Goal: Task Accomplishment & Management: Manage account settings

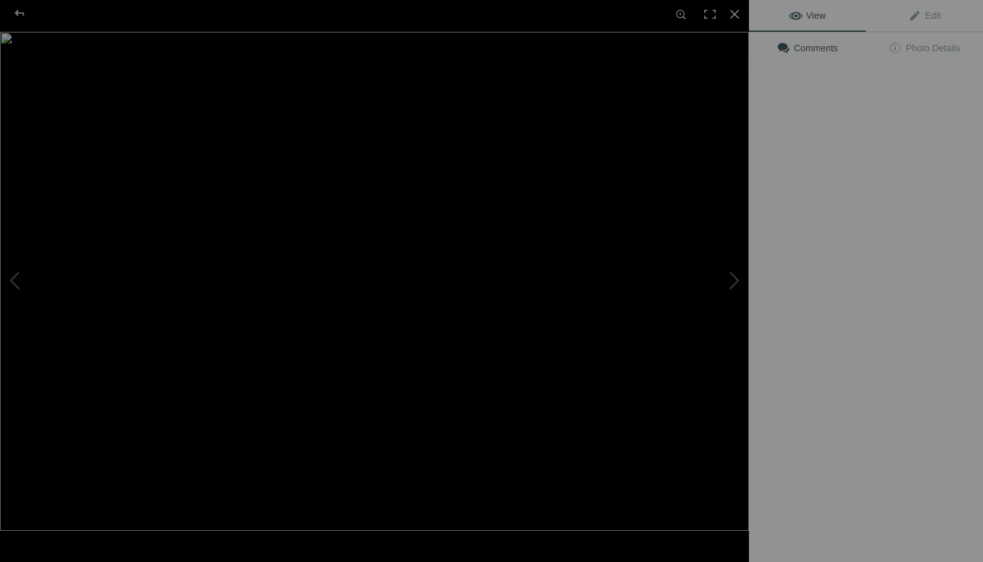
click at [379, 211] on img at bounding box center [374, 281] width 749 height 499
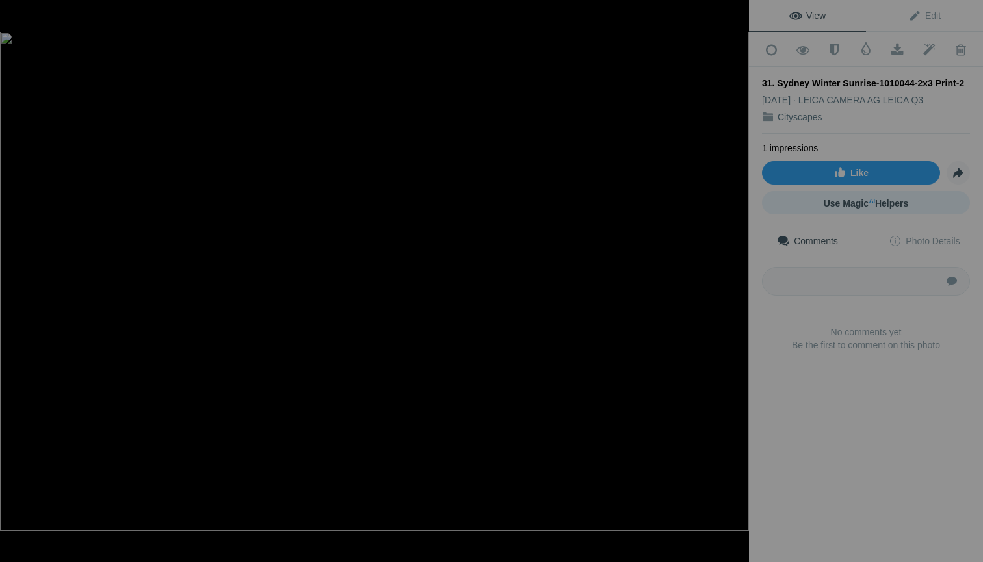
click at [852, 198] on span "Use Magic AI Helpers" at bounding box center [866, 203] width 85 height 10
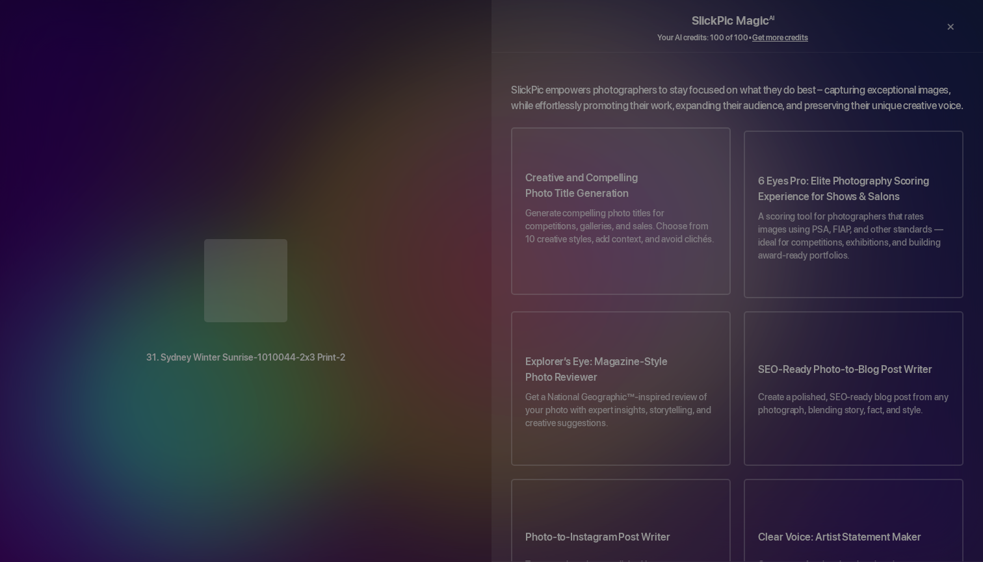
click at [624, 217] on p "Generate compelling photo titles for competitions, galleries, and sales. Choose…" at bounding box center [620, 233] width 191 height 52
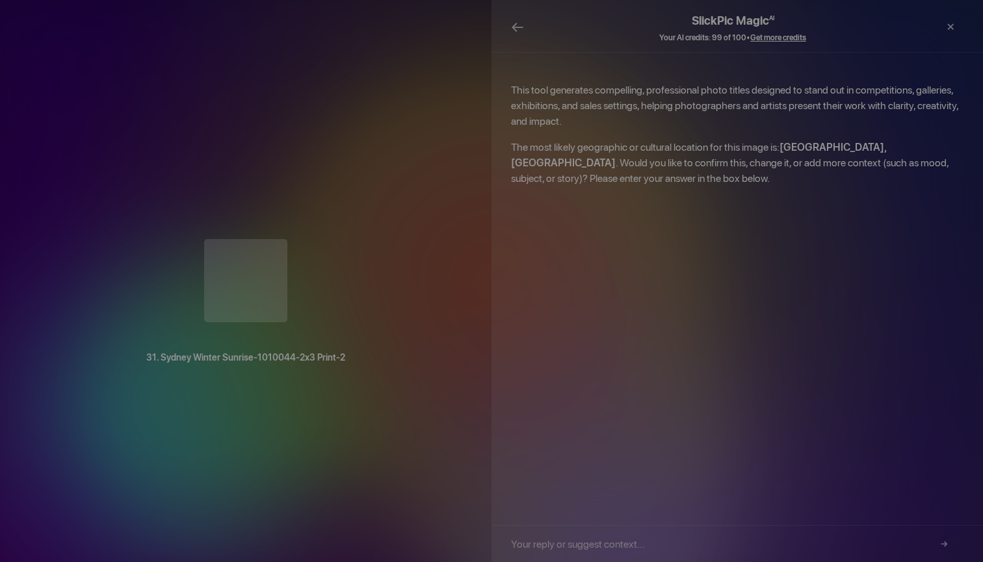
click at [614, 549] on input "text" at bounding box center [732, 544] width 443 height 36
type input "S"
drag, startPoint x: 662, startPoint y: 542, endPoint x: 620, endPoint y: 544, distance: 42.3
click at [620, 544] on input "Winter sunrise in Sydney Australia" at bounding box center [732, 544] width 443 height 36
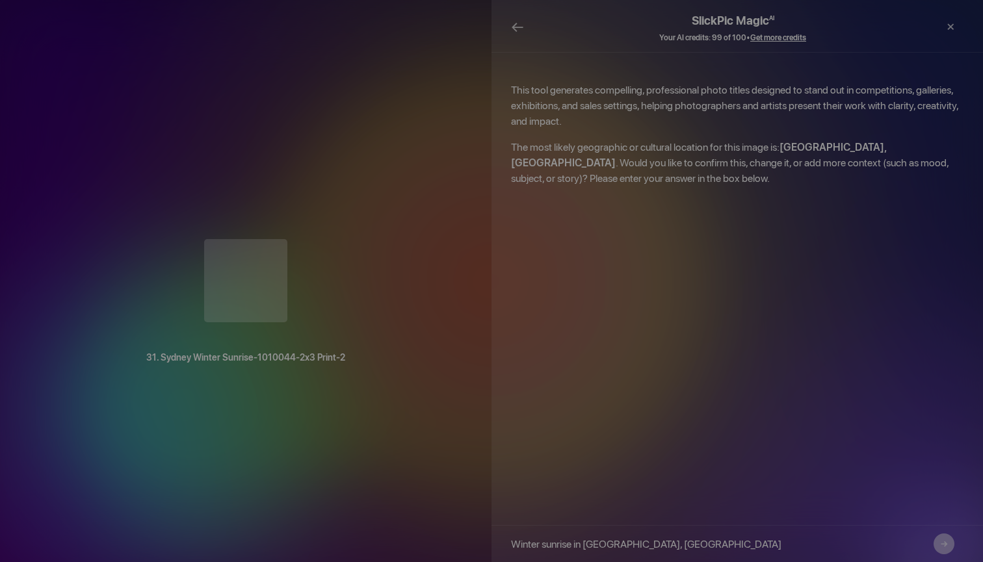
type input "Winter sunrise in Sydney Harbor, Australia"
click at [941, 538] on button "→" at bounding box center [943, 544] width 21 height 21
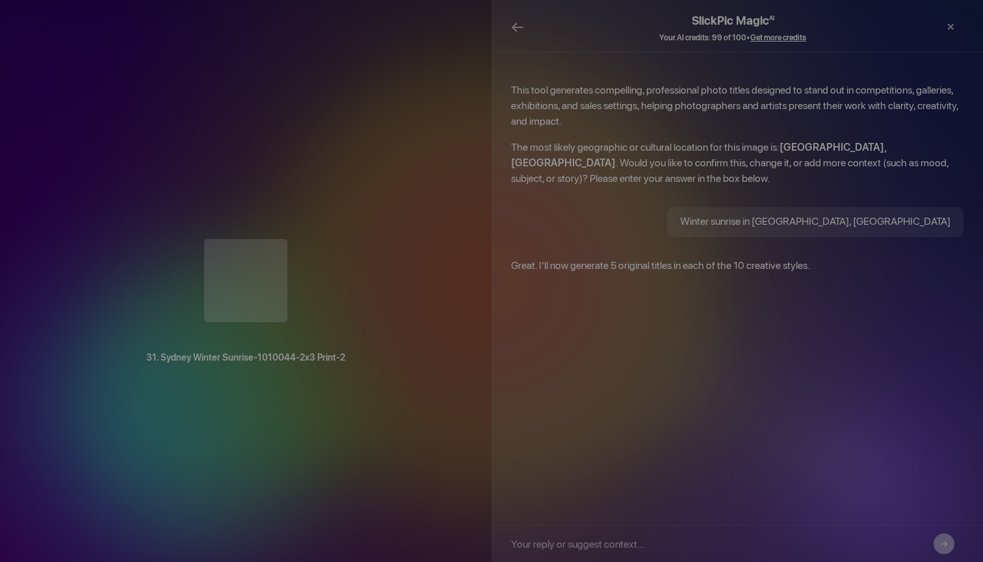
click at [944, 542] on button "→" at bounding box center [943, 544] width 21 height 21
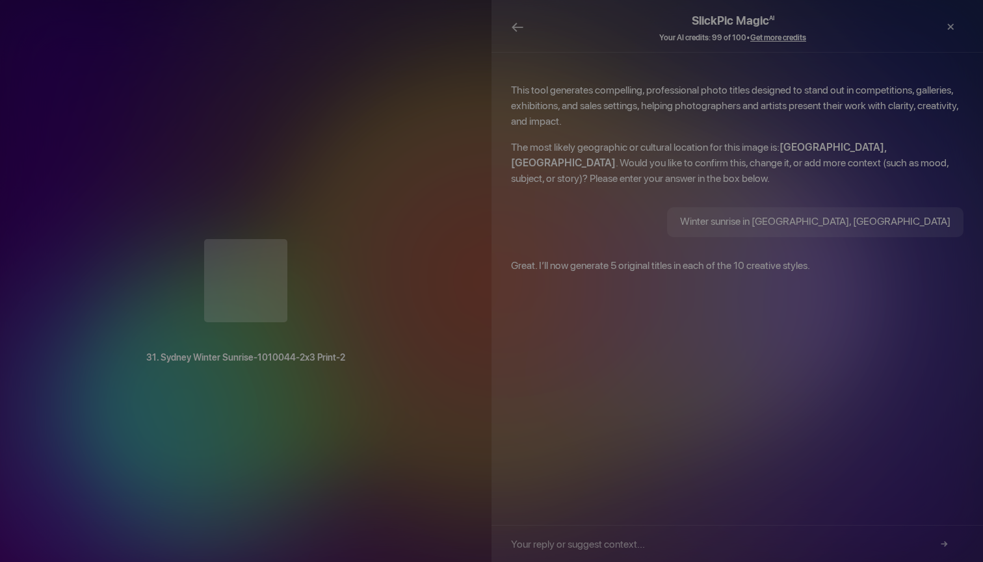
click at [770, 258] on p "Great. I’ll now generate 5 original titles in each of the 10 creative styles." at bounding box center [737, 266] width 452 height 16
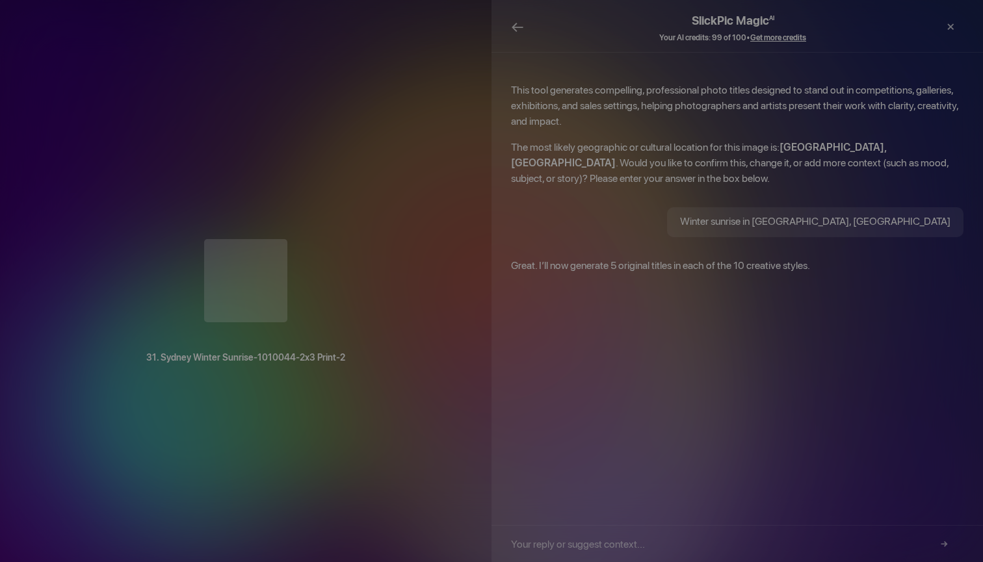
click at [576, 543] on input "text" at bounding box center [732, 544] width 443 height 36
type input "Show generated titles"
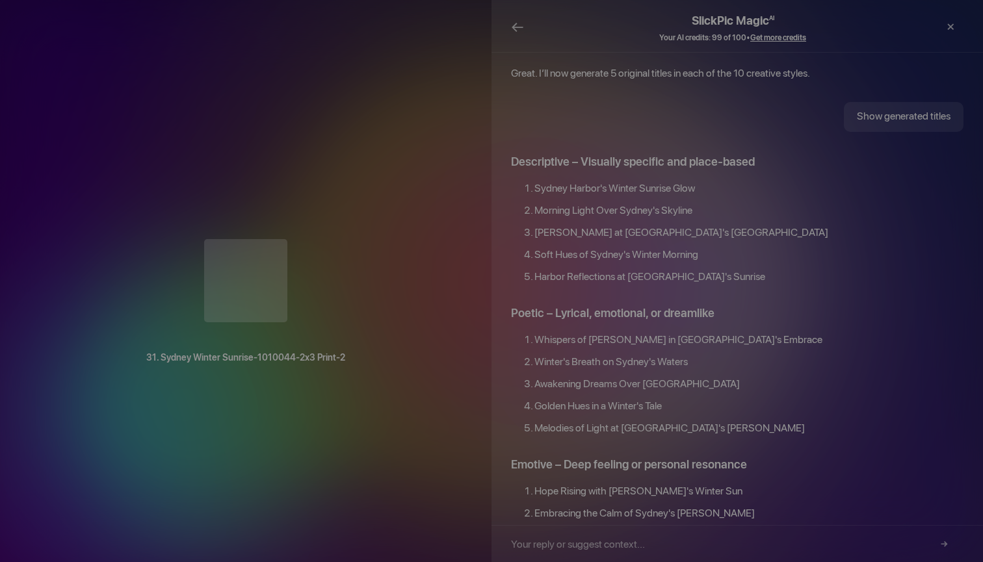
scroll to position [190, 0]
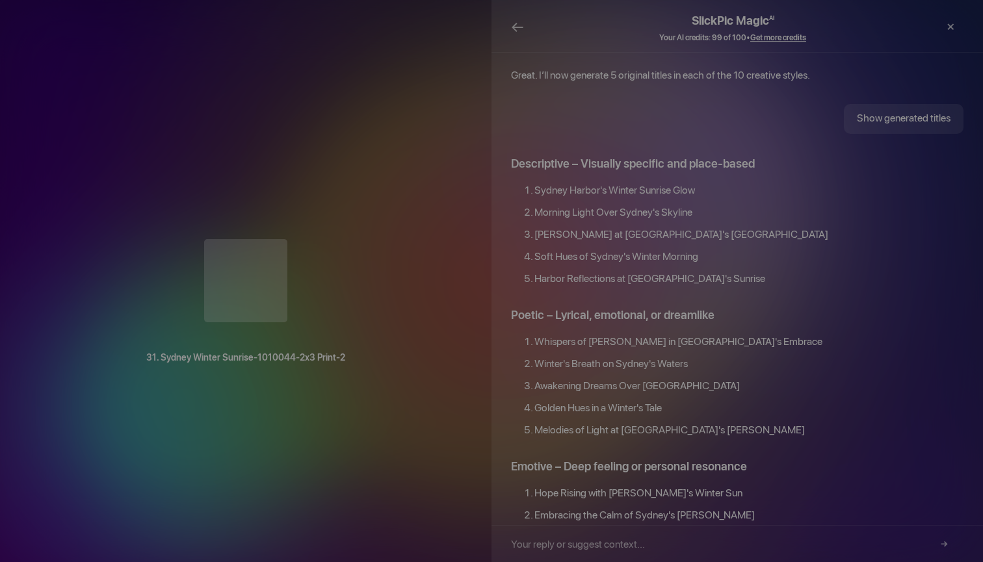
click at [694, 183] on li "Sydney Harbor's Winter Sunrise Glow" at bounding box center [748, 194] width 429 height 22
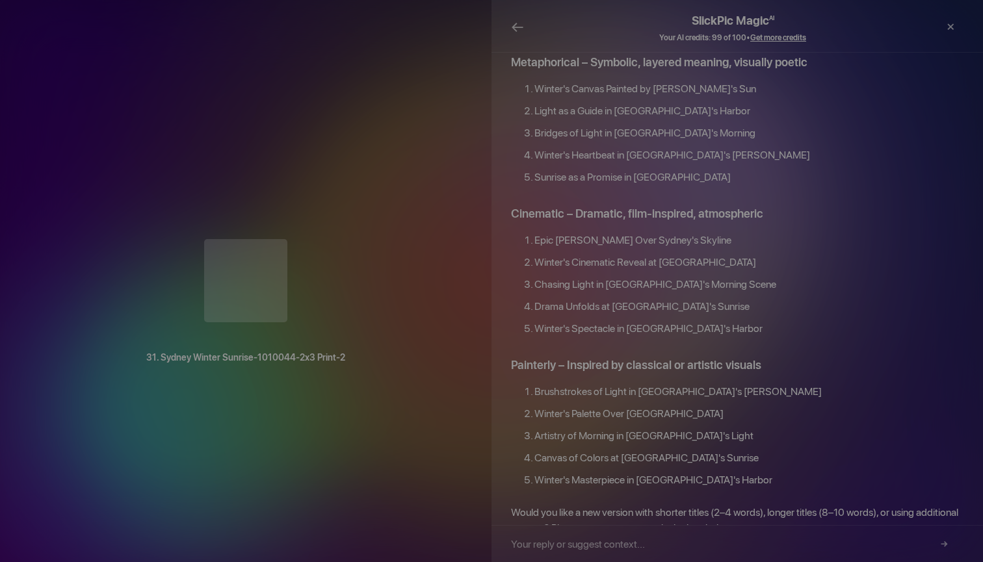
scroll to position [1351, 0]
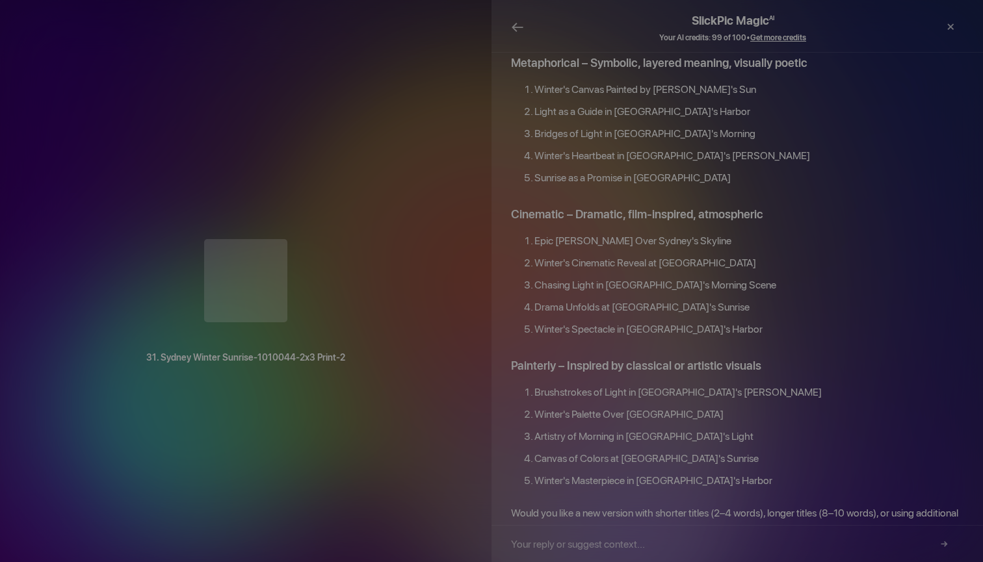
click at [608, 547] on input "text" at bounding box center [732, 544] width 443 height 36
type input "No"
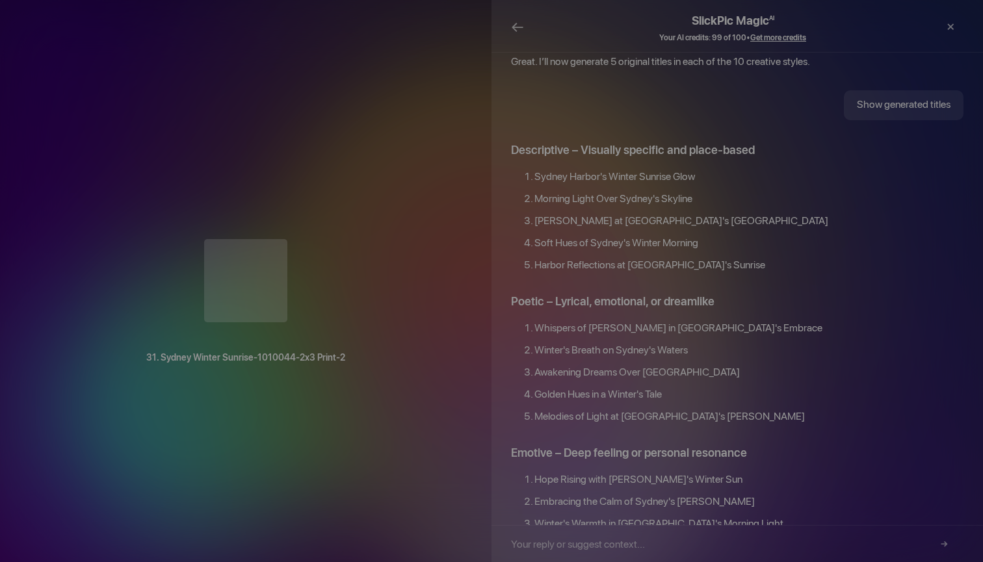
scroll to position [193, 0]
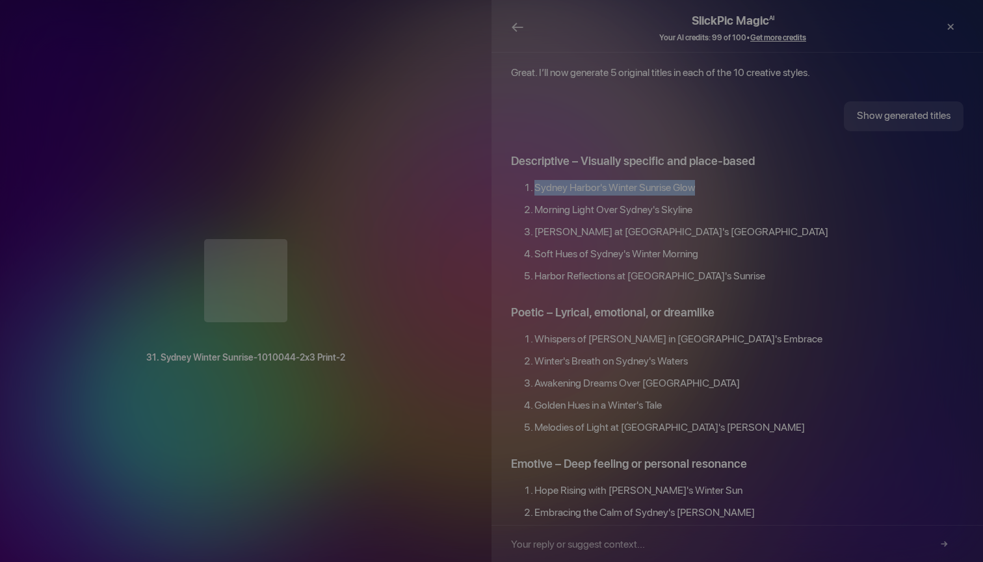
drag, startPoint x: 696, startPoint y: 169, endPoint x: 534, endPoint y: 171, distance: 162.5
click at [534, 180] on ol "Sydney Harbor's Winter Sunrise Glow Morning Light Over Sydney's Skyline Winter …" at bounding box center [737, 235] width 452 height 111
copy li "Sydney Harbor's Winter Sunrise Glow"
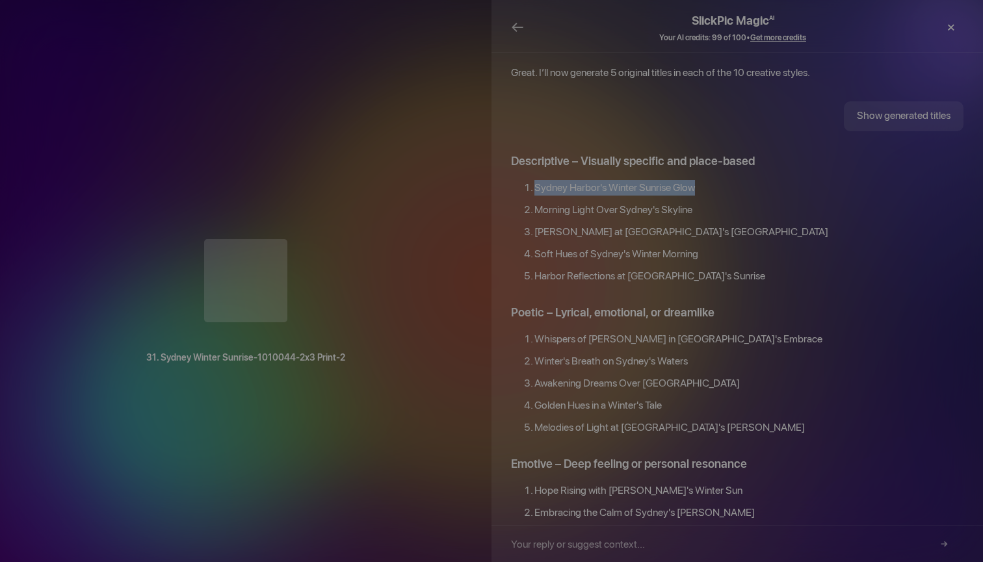
click at [955, 30] on div "×" at bounding box center [950, 27] width 39 height 26
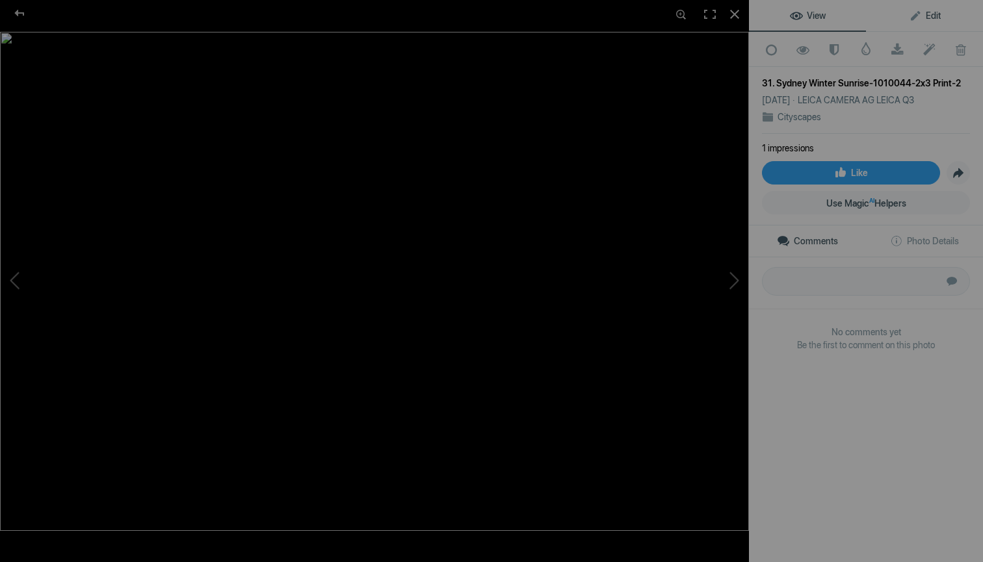
click at [930, 9] on link "Edit" at bounding box center [924, 15] width 117 height 31
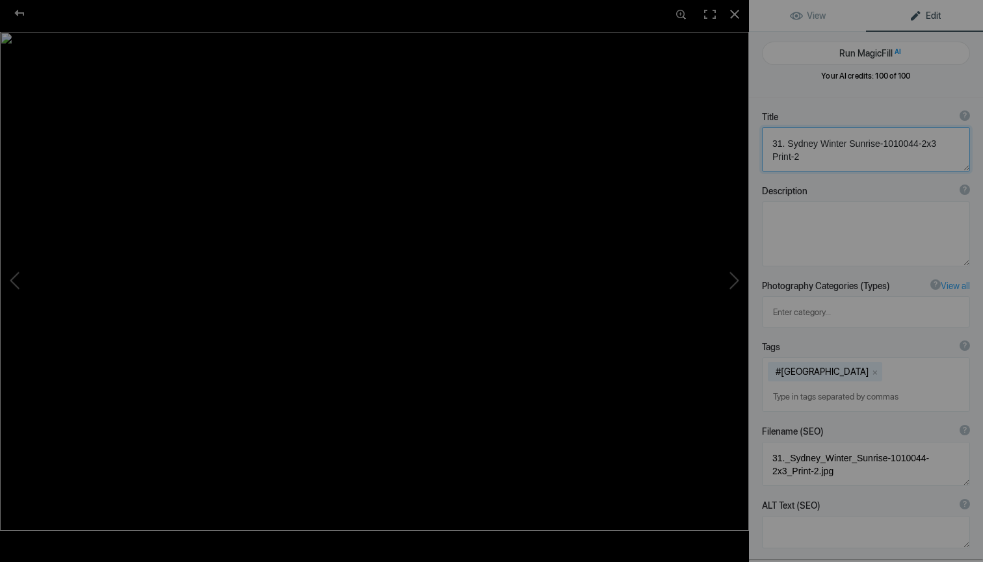
drag, startPoint x: 794, startPoint y: 164, endPoint x: 766, endPoint y: 129, distance: 45.3
click at [766, 129] on textarea at bounding box center [866, 149] width 208 height 44
paste textarea "Sydney Harbor's Winter Sunrise Glow"
type textarea "Sydney Harbor's Winter Sunrise Glow"
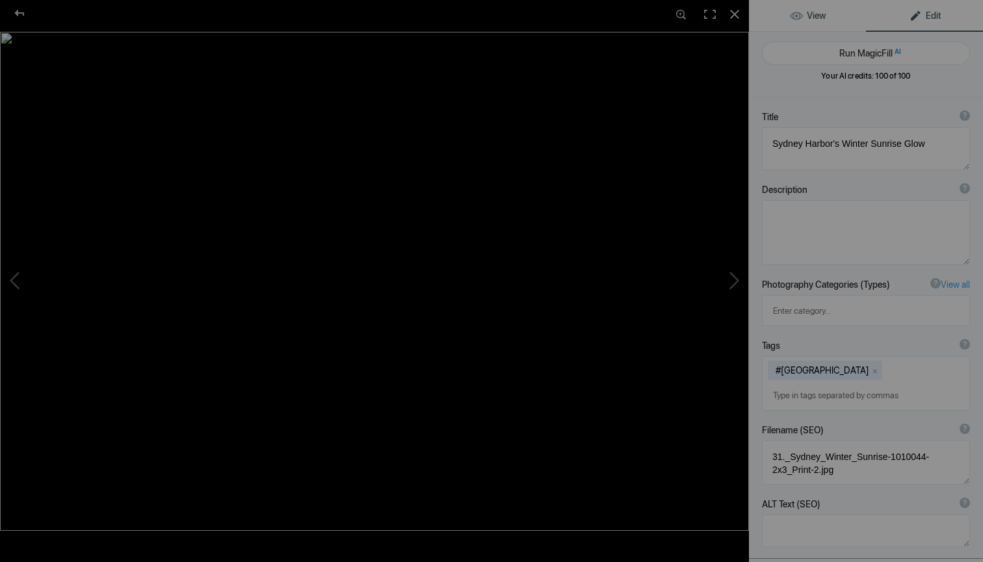
click at [811, 17] on span "View" at bounding box center [808, 15] width 36 height 10
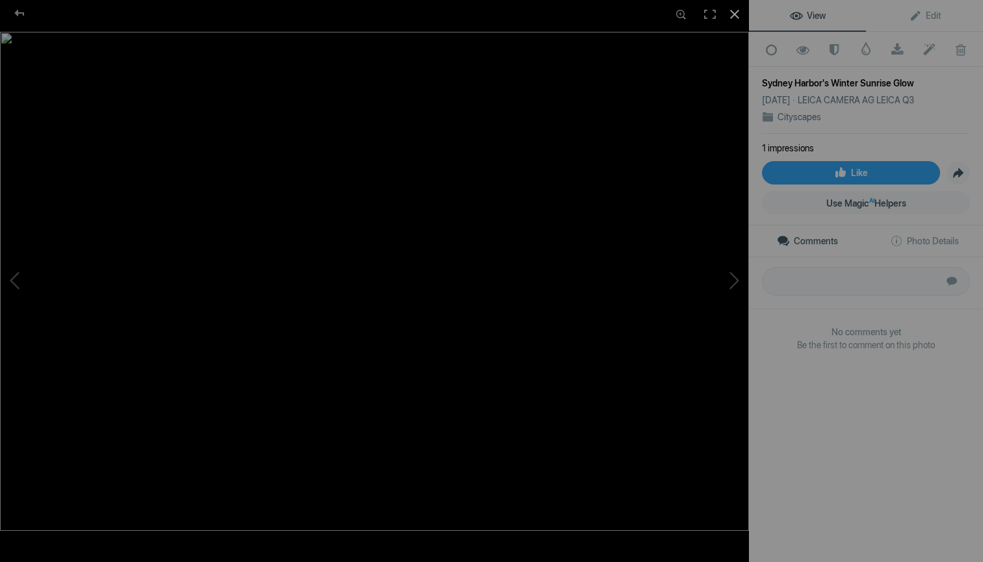
click at [741, 19] on div at bounding box center [734, 14] width 29 height 29
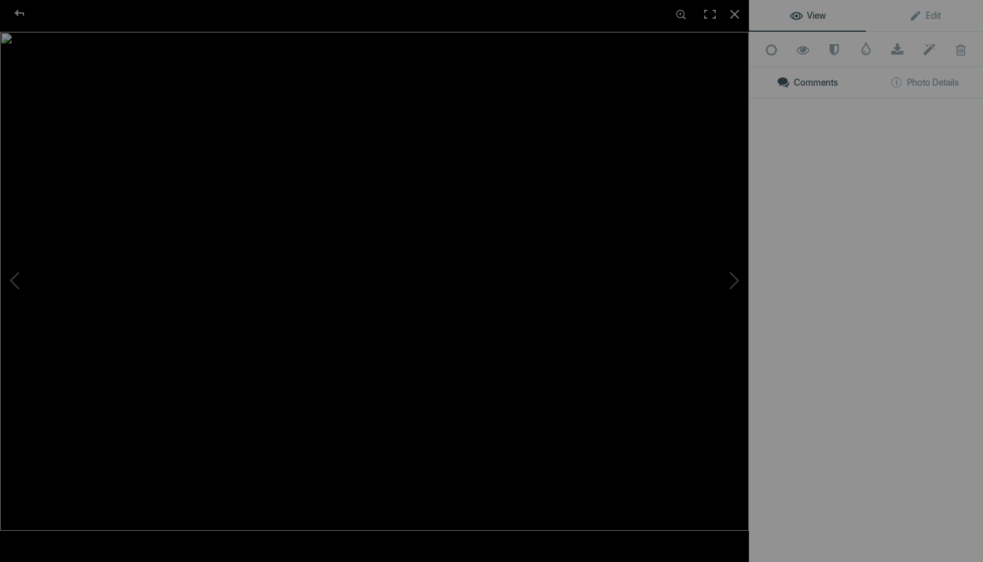
click at [354, 201] on img at bounding box center [374, 281] width 749 height 499
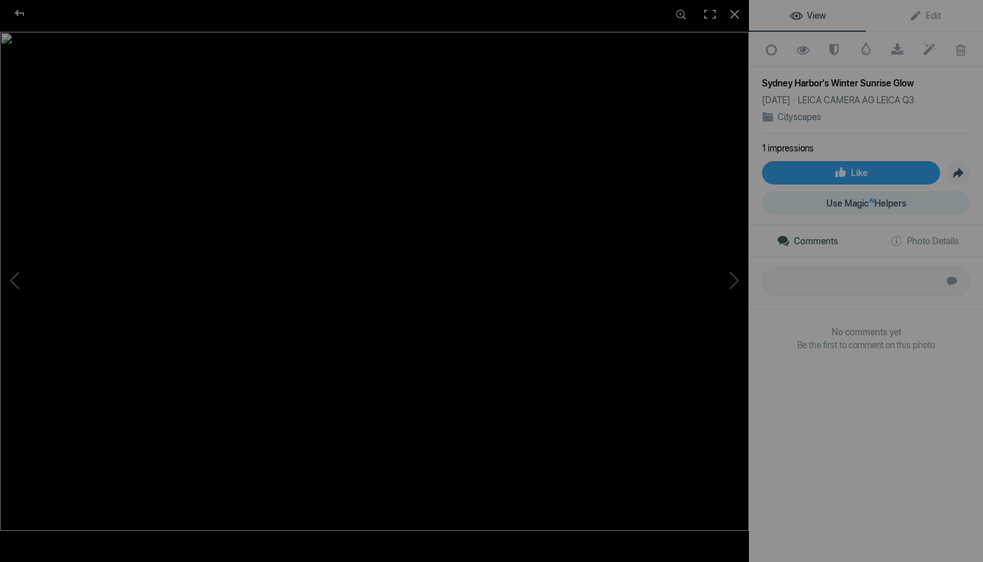
click at [869, 200] on sup "AI" at bounding box center [871, 200] width 5 height 13
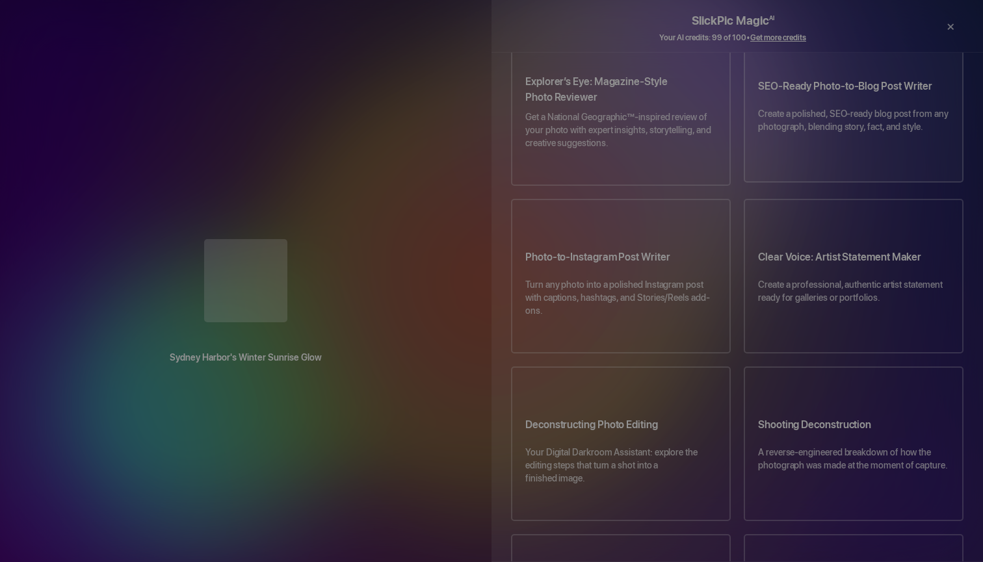
scroll to position [278, 0]
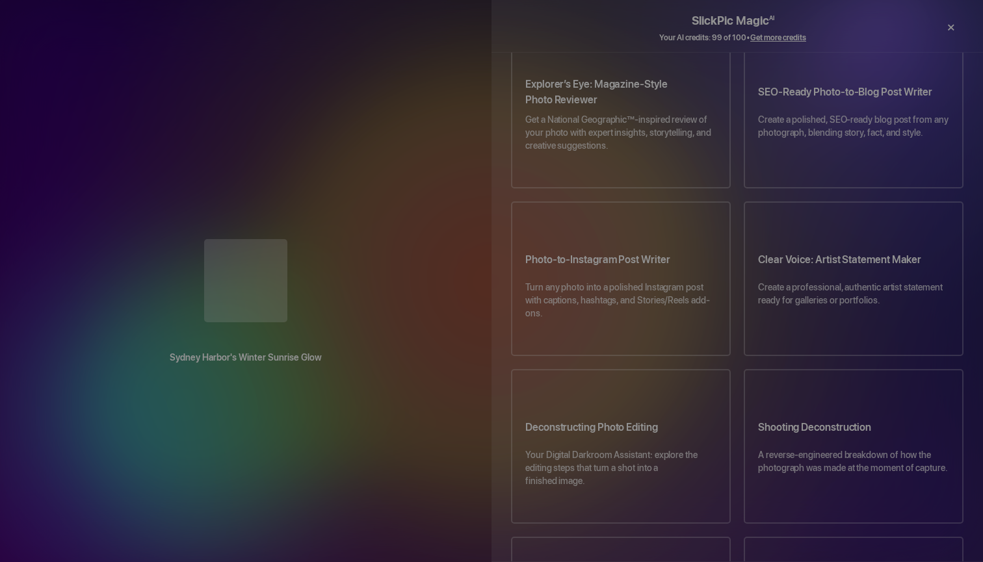
click at [954, 25] on div "×" at bounding box center [950, 27] width 39 height 26
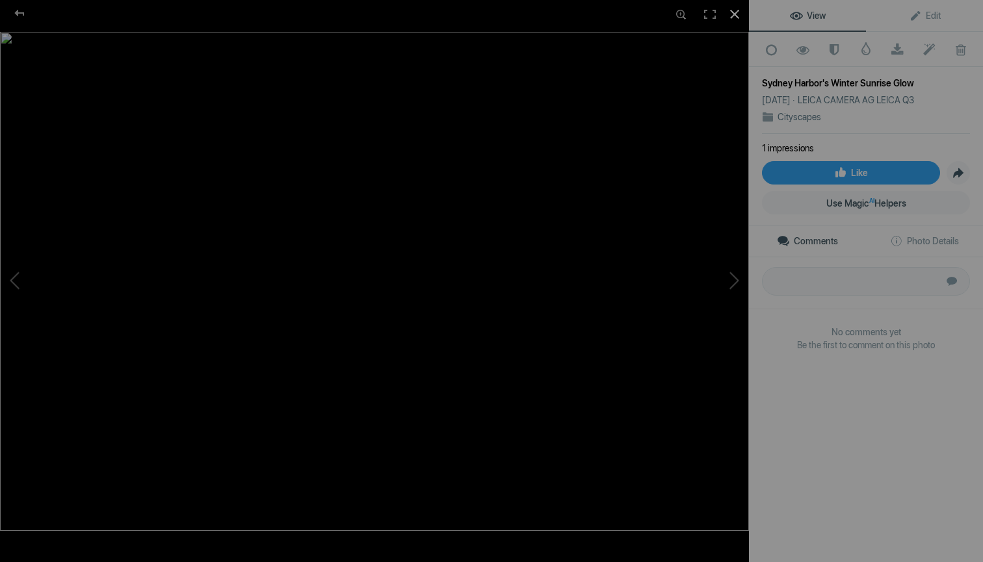
click at [739, 15] on div at bounding box center [734, 14] width 29 height 29
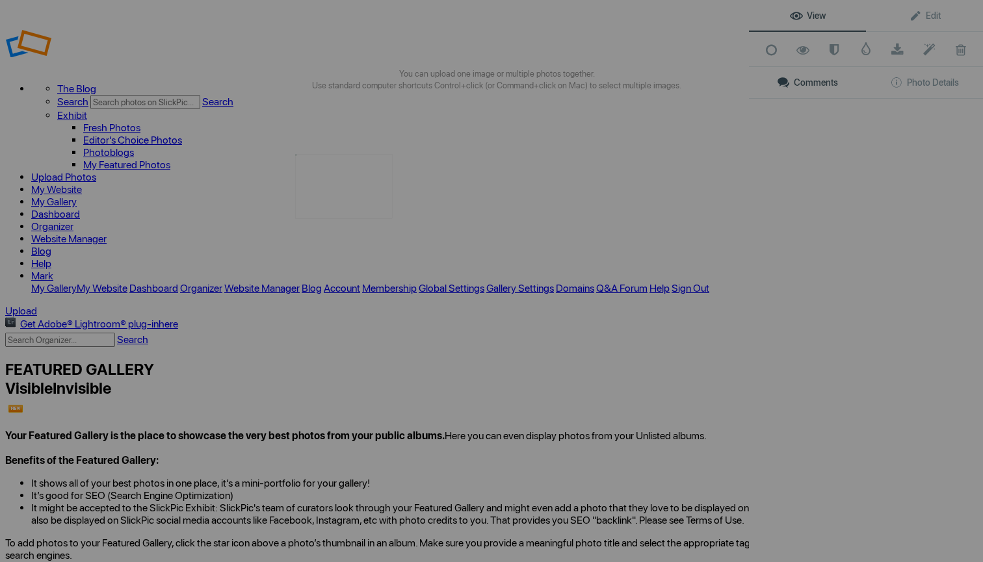
click at [358, 189] on img at bounding box center [344, 186] width 98 height 65
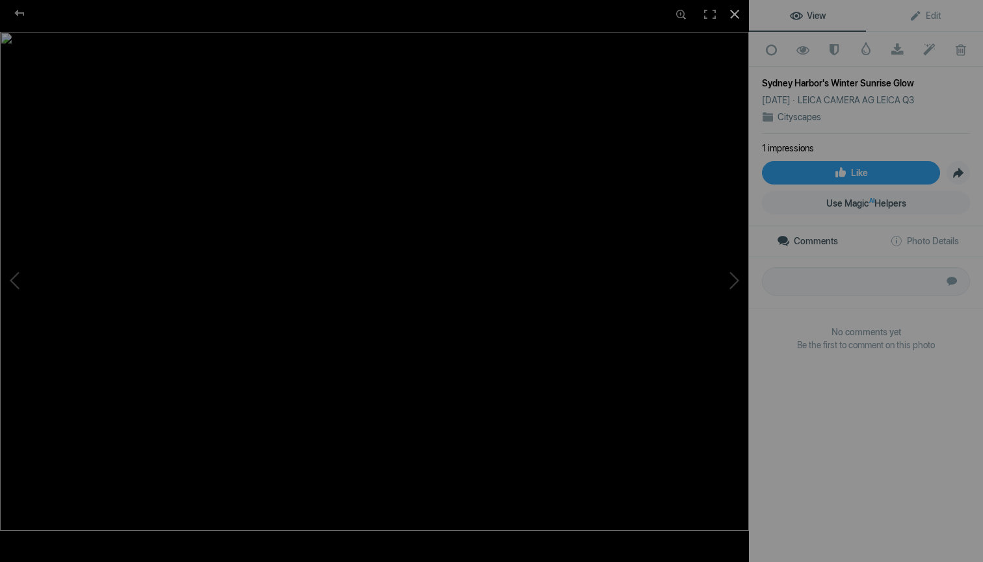
click at [738, 16] on div at bounding box center [734, 14] width 29 height 29
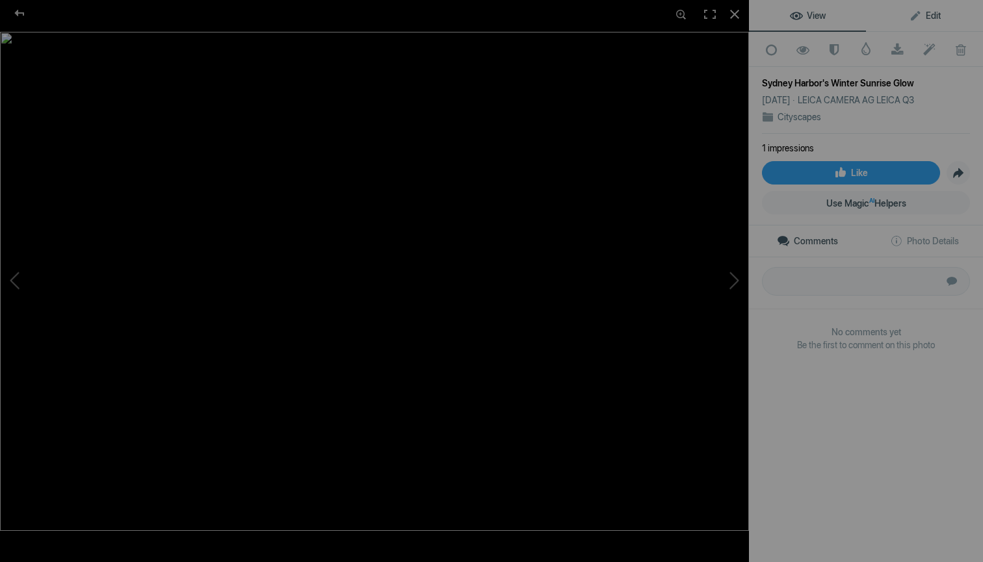
click at [928, 7] on link "Edit" at bounding box center [924, 15] width 117 height 31
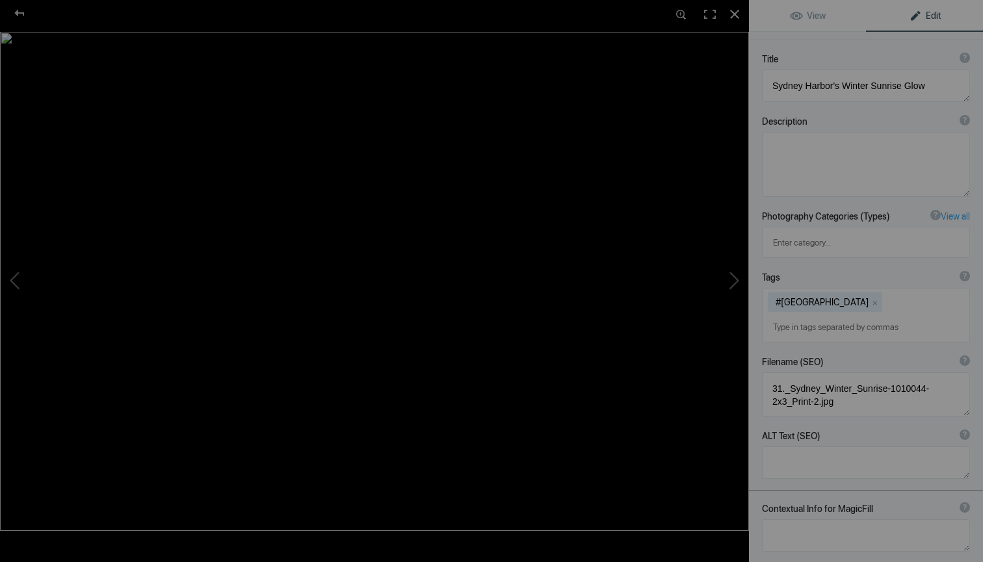
scroll to position [59, 0]
click at [845, 287] on div "#Australia x" at bounding box center [866, 313] width 207 height 53
click at [840, 160] on textarea at bounding box center [866, 163] width 208 height 65
paste textarea "I recently took my first trip to Australia. I had found a short-term rental ove…"
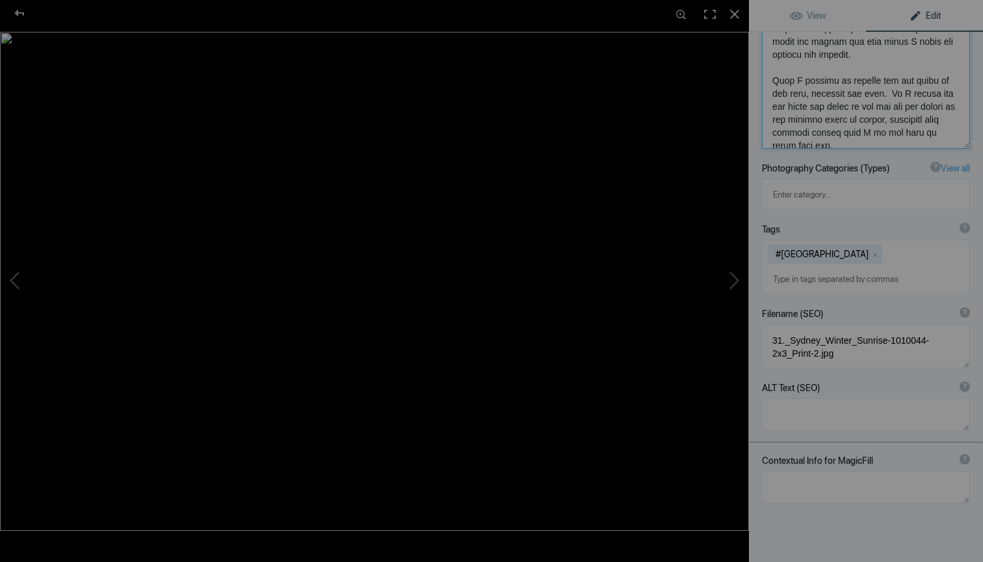
scroll to position [644, 0]
type textarea "I recently took my first trip to Australia. I had found a short-term rental ove…"
click at [869, 241] on div "#Australia x" at bounding box center [866, 267] width 207 height 53
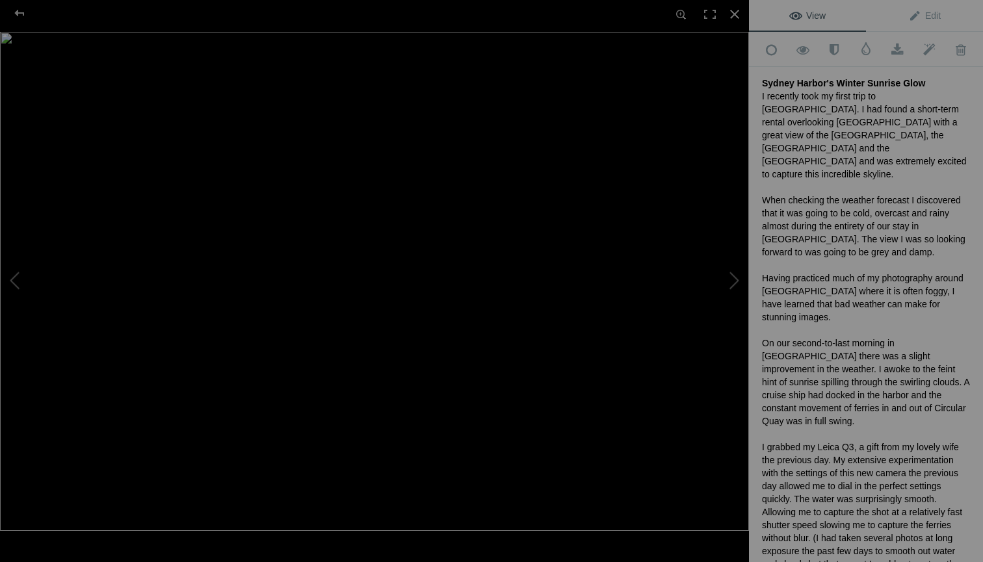
click at [763, 94] on div "I recently took my first trip to Australia. I had found a short-term rental ove…" at bounding box center [866, 376] width 208 height 572
click at [931, 14] on span "Edit" at bounding box center [924, 15] width 33 height 10
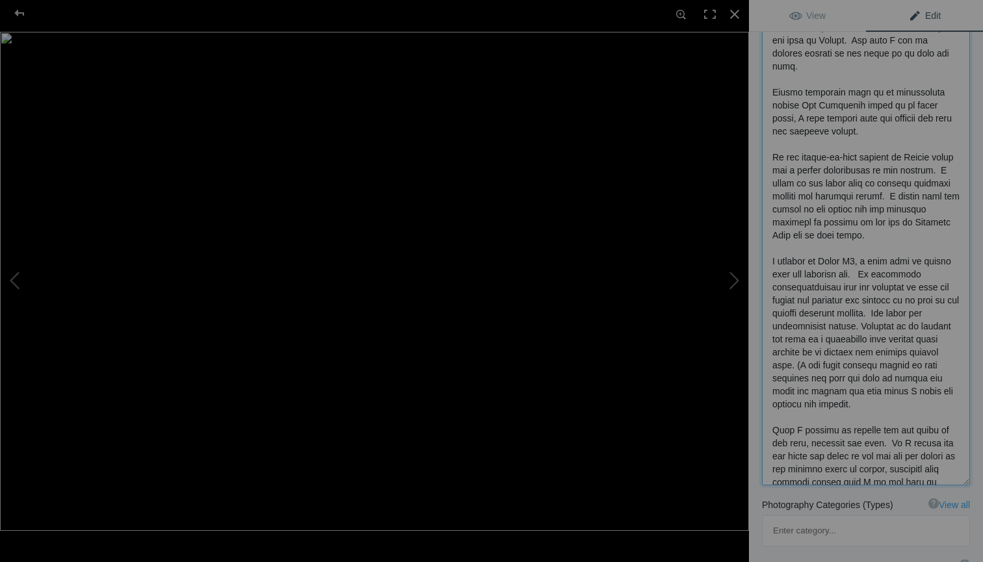
scroll to position [351, 0]
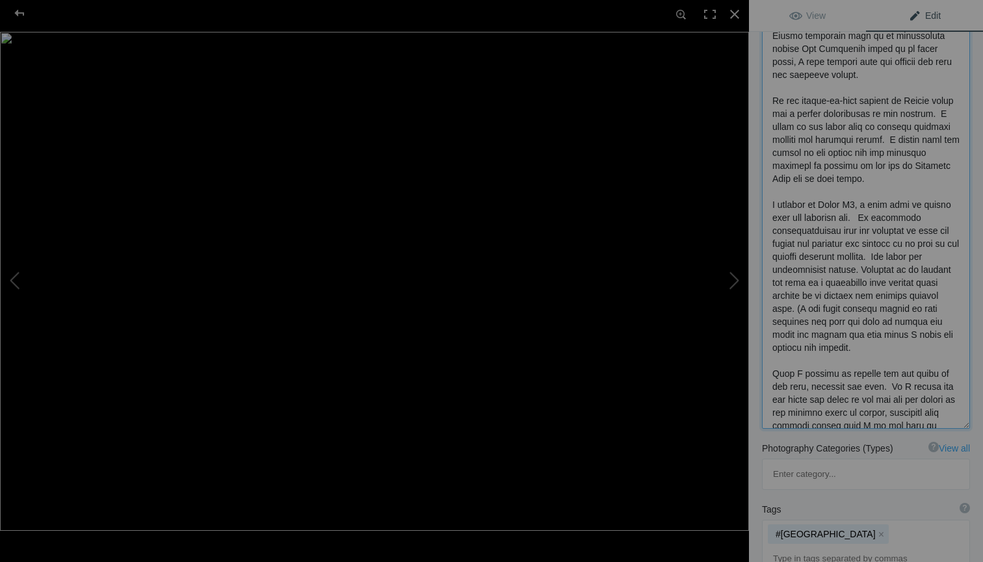
drag, startPoint x: 772, startPoint y: 207, endPoint x: 961, endPoint y: 437, distance: 298.3
click at [961, 437] on div "Title ? Photo title is one of the highest used Search Engine ranking criteria a…" at bounding box center [866, 320] width 234 height 1148
paste textarea "On my first trip to Australia, I was fortunate to stay in a short-term rental o…"
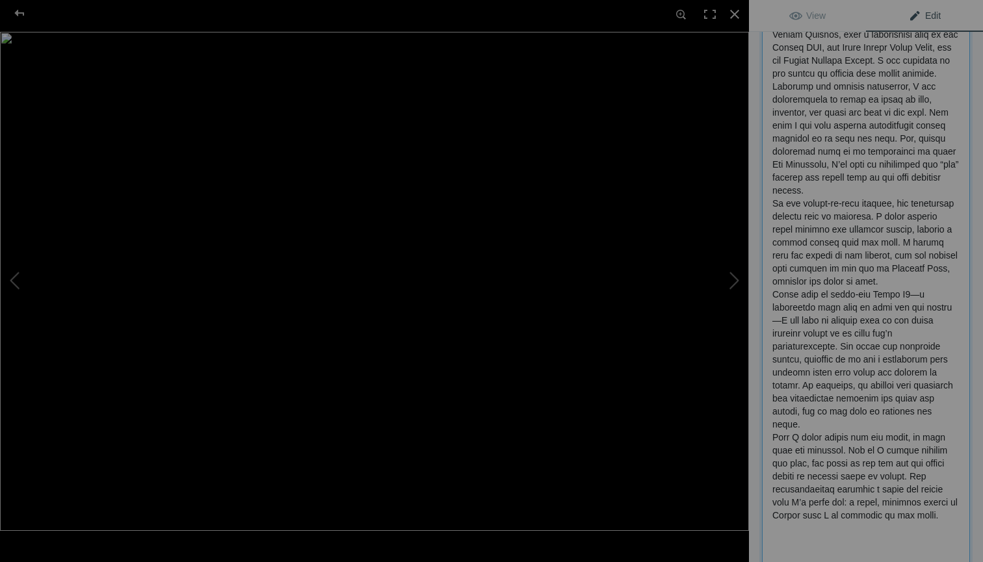
scroll to position [199, 0]
click at [802, 295] on textarea at bounding box center [866, 285] width 208 height 589
click at [872, 273] on textarea at bounding box center [866, 338] width 208 height 694
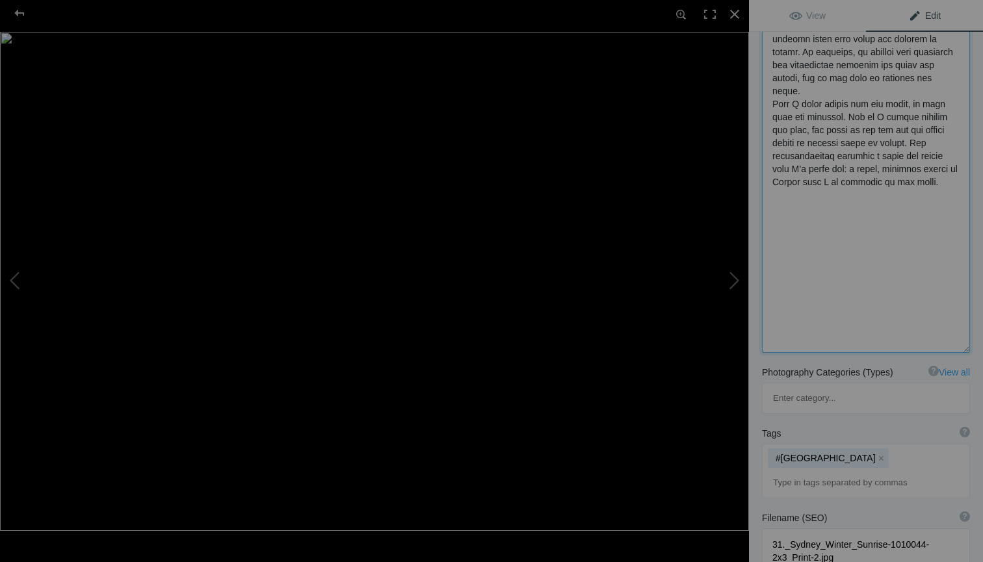
scroll to position [535, 0]
type textarea "On my first trip to Australia, I was fortunate to stay in a short-term rental o…"
click at [854, 441] on div "#Australia x" at bounding box center [866, 467] width 207 height 53
click at [846, 441] on div "#Australia x" at bounding box center [866, 467] width 207 height 53
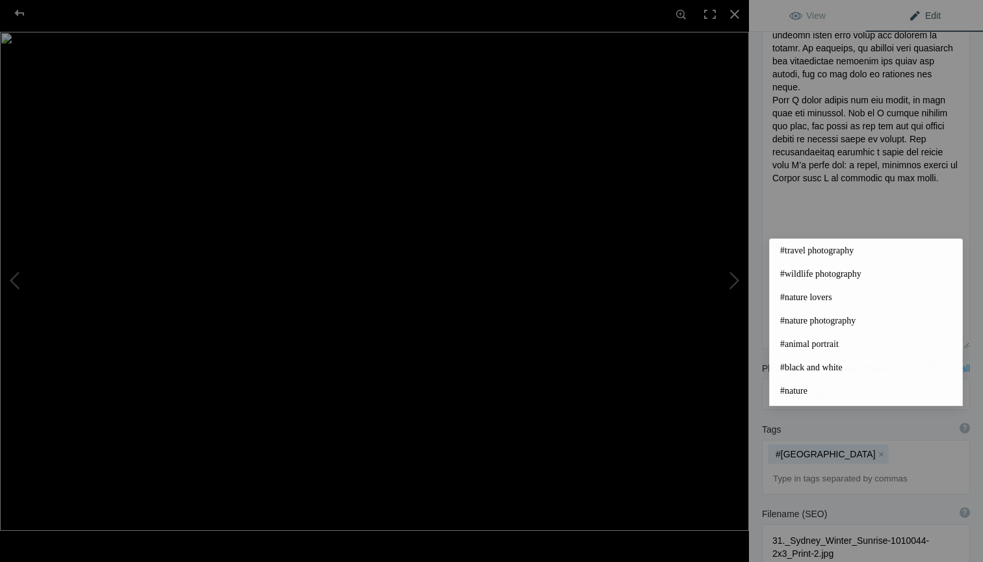
click at [839, 467] on input at bounding box center [866, 478] width 194 height 23
paste input "#Sydney, #SydneyHarbour, #SydneyOperaHouse, #HarbourBridge, #CircularQuay, #Syd…"
type input "#Sydney, #SydneyHarbour, #SydneyOperaHouse, #HarbourBridge, #CircularQuay, #Syd…"
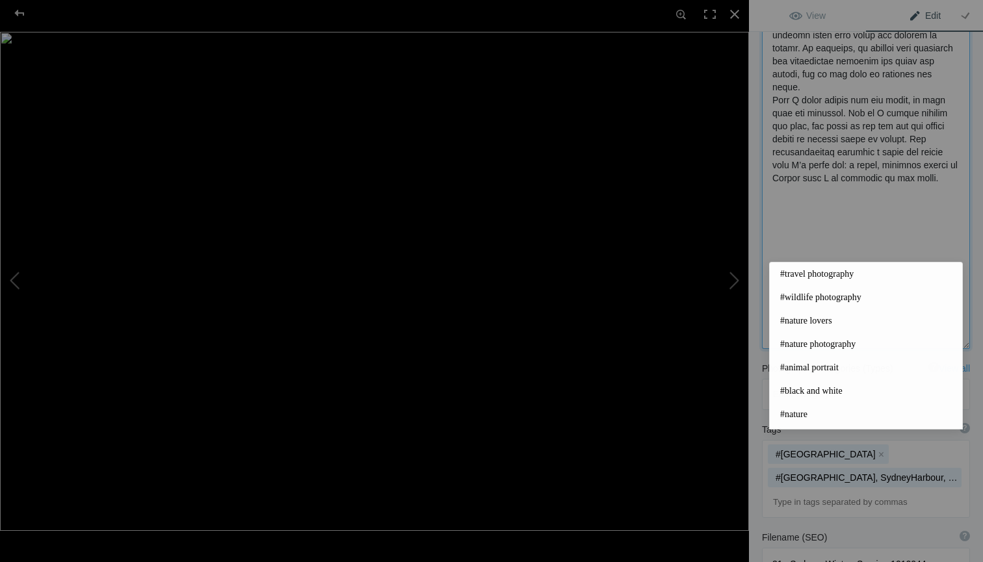
click at [890, 235] on textarea at bounding box center [866, 2] width 208 height 694
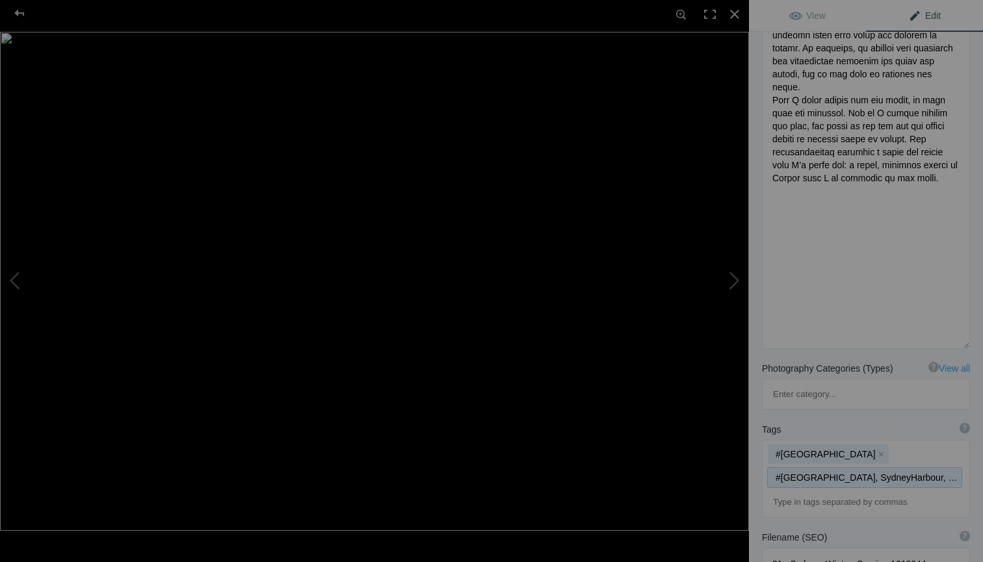
click at [824, 468] on mat-chip "#Sydney, SydneyHarbour, SydneyOperaHouse, HarbourBridge, CircularQuay, SydneyCB…" at bounding box center [865, 478] width 194 height 20
click at [837, 467] on input at bounding box center [866, 478] width 194 height 23
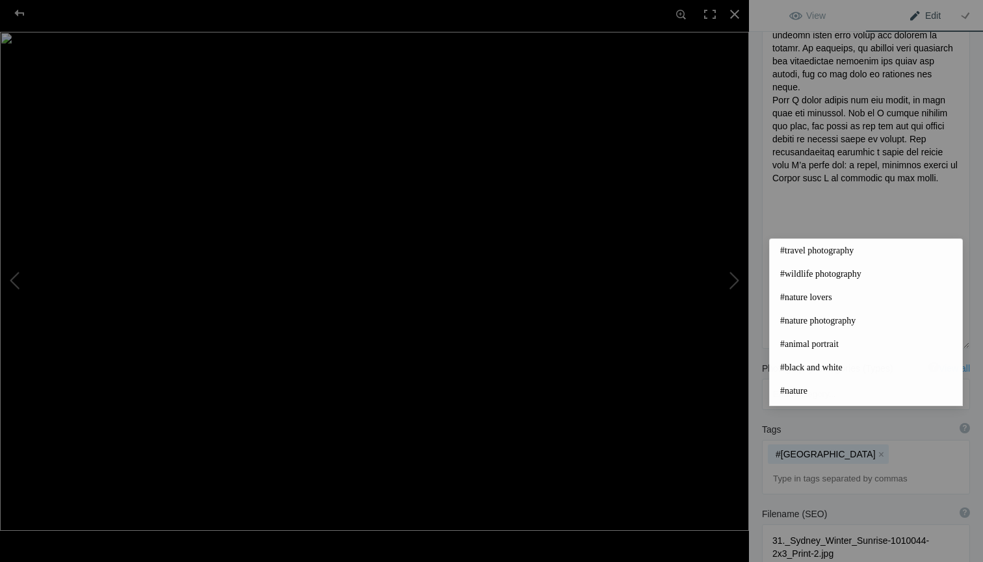
click at [837, 467] on input at bounding box center [866, 478] width 194 height 23
click at [831, 467] on input at bounding box center [866, 478] width 194 height 23
click at [828, 213] on textarea at bounding box center [866, 2] width 208 height 694
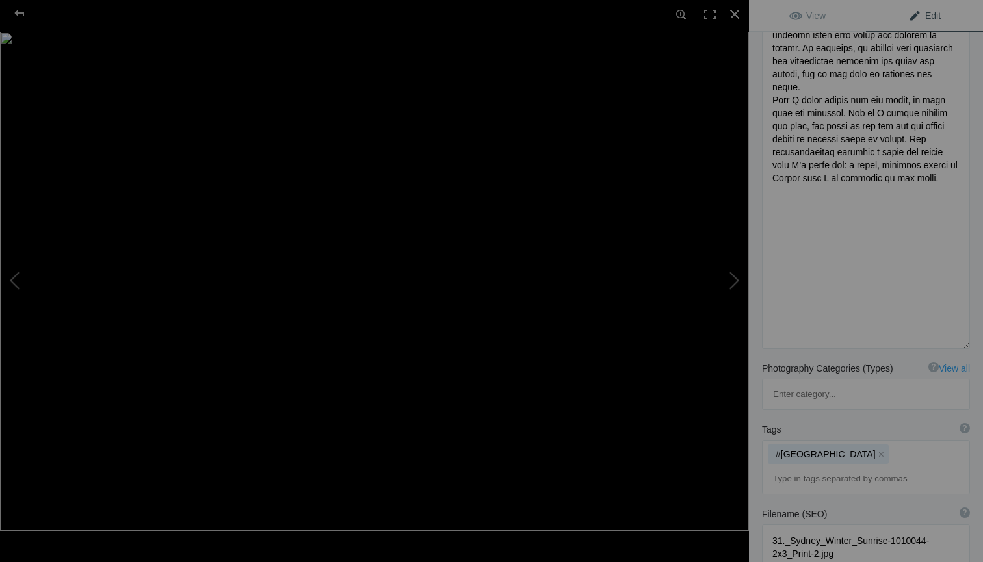
click at [835, 467] on input at bounding box center [866, 478] width 194 height 23
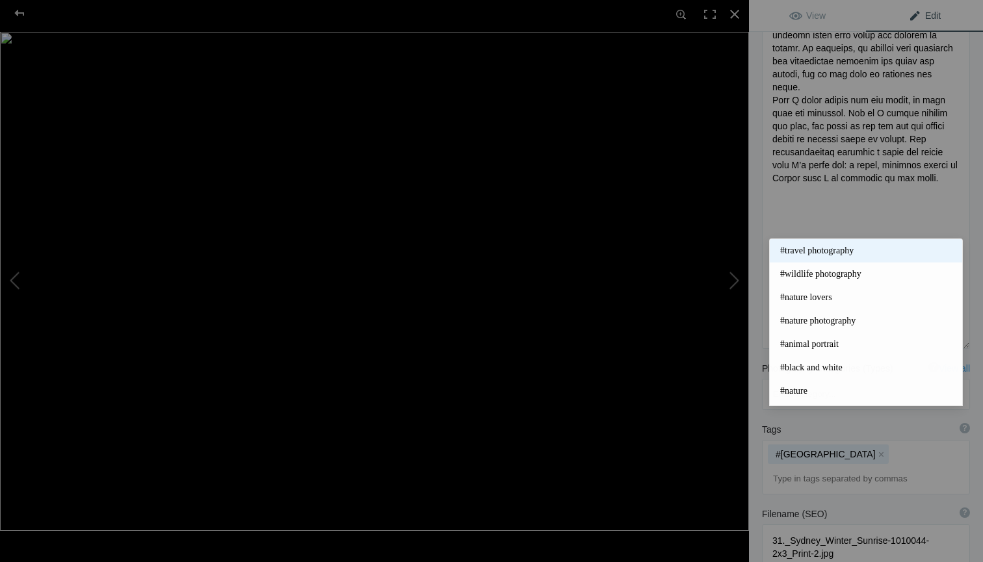
click at [819, 257] on span "#travel photography" at bounding box center [866, 250] width 172 height 13
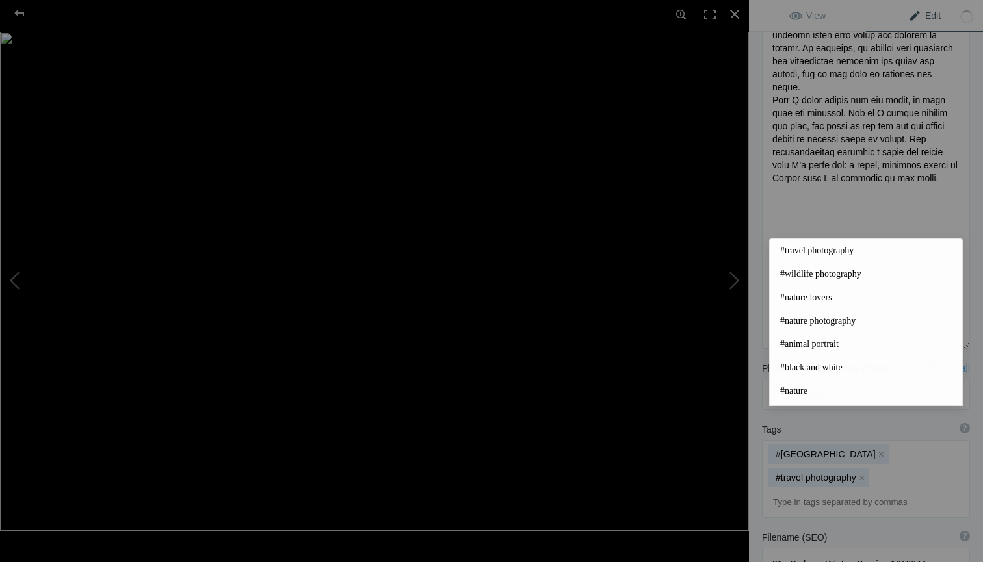
click at [844, 491] on input at bounding box center [866, 502] width 194 height 23
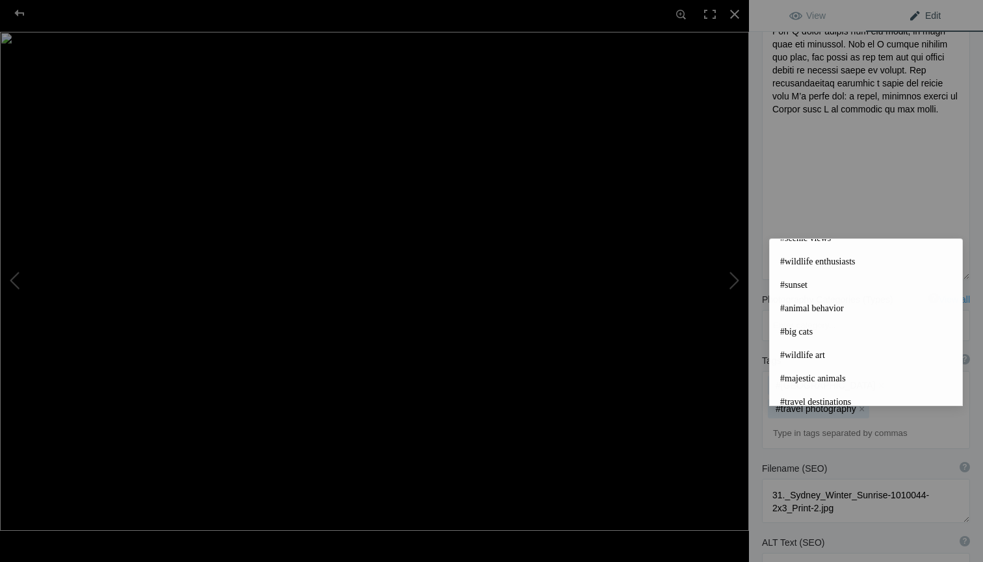
scroll to position [581, 0]
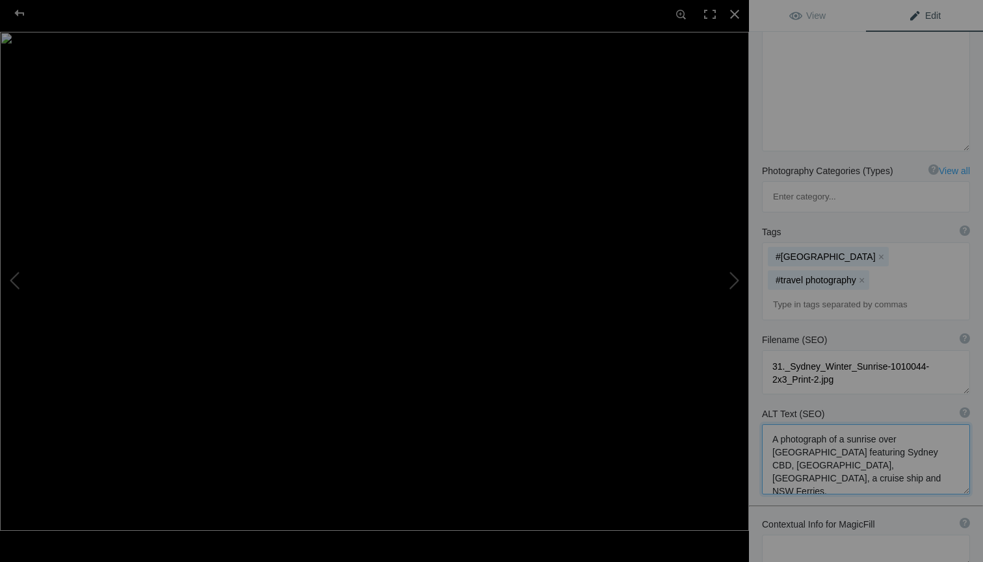
scroll to position [735, 0]
type textarea "A photograph of a sunrise over Sydney Harbor featuring Sydney CBD, Royal Sydney…"
click at [875, 509] on div "Title ? Photo title is one of the highest used Search Engine ranking criteria a…" at bounding box center [866, 19] width 234 height 1313
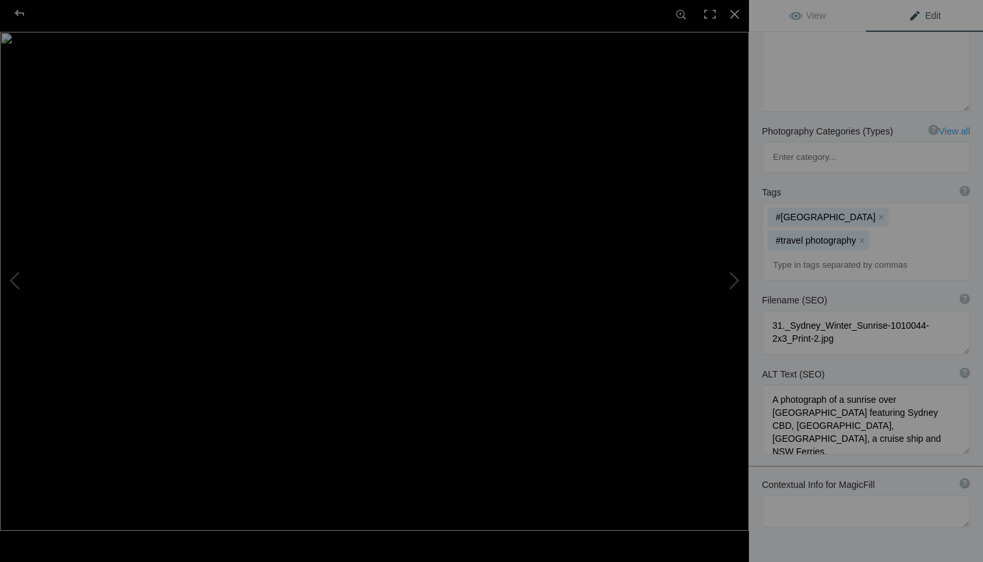
scroll to position [1, 0]
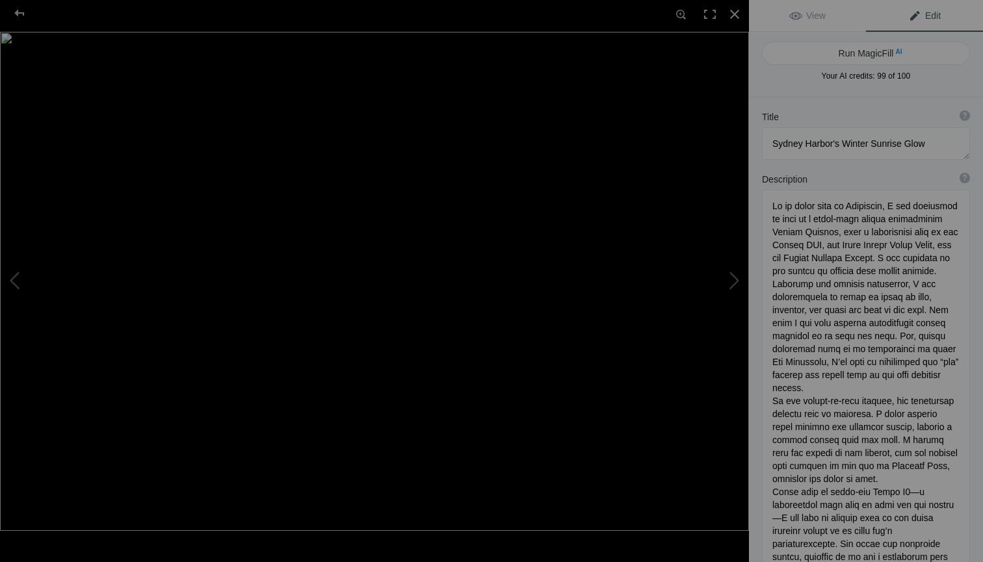
scroll to position [0, 0]
click at [817, 22] on link "View" at bounding box center [807, 15] width 117 height 31
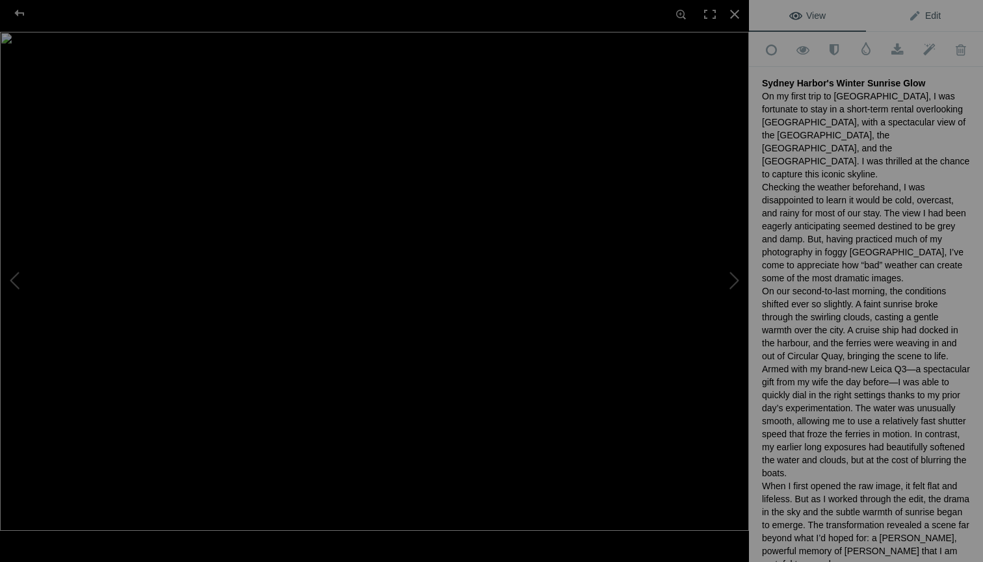
click at [926, 12] on span "Edit" at bounding box center [924, 15] width 33 height 10
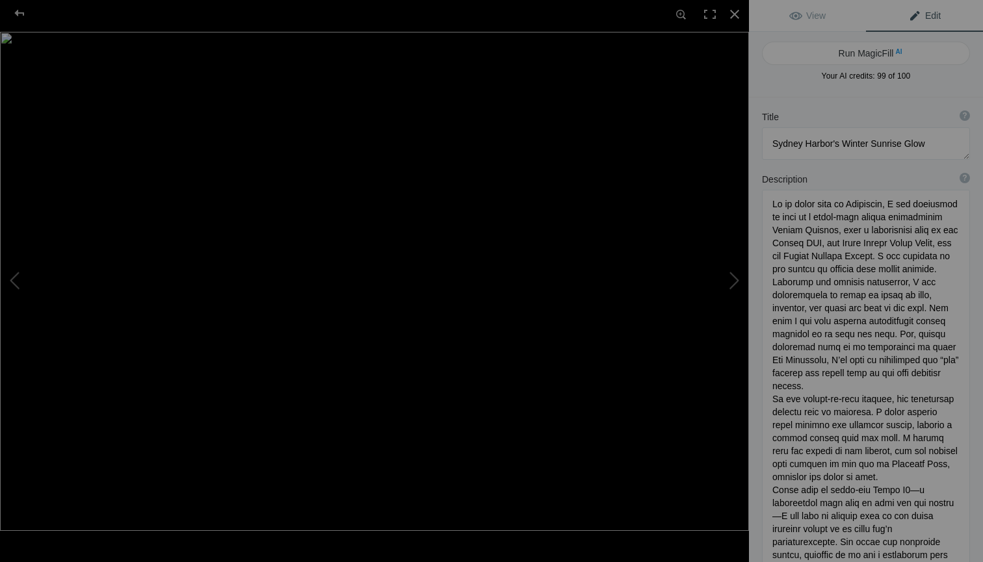
scroll to position [1, 0]
click at [888, 272] on textarea at bounding box center [866, 439] width 208 height 499
click at [732, 14] on div at bounding box center [734, 14] width 29 height 29
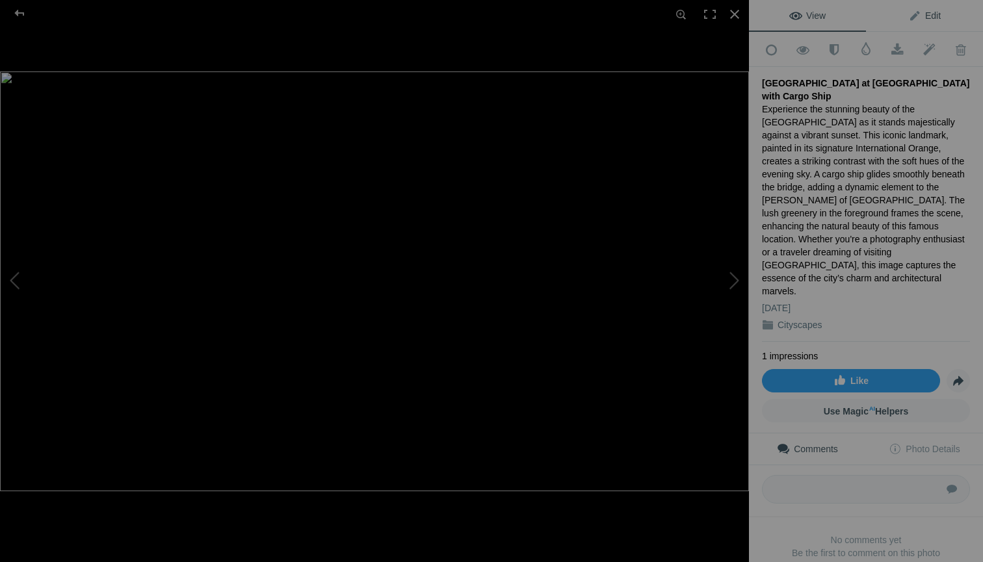
click at [936, 15] on span "Edit" at bounding box center [924, 15] width 33 height 10
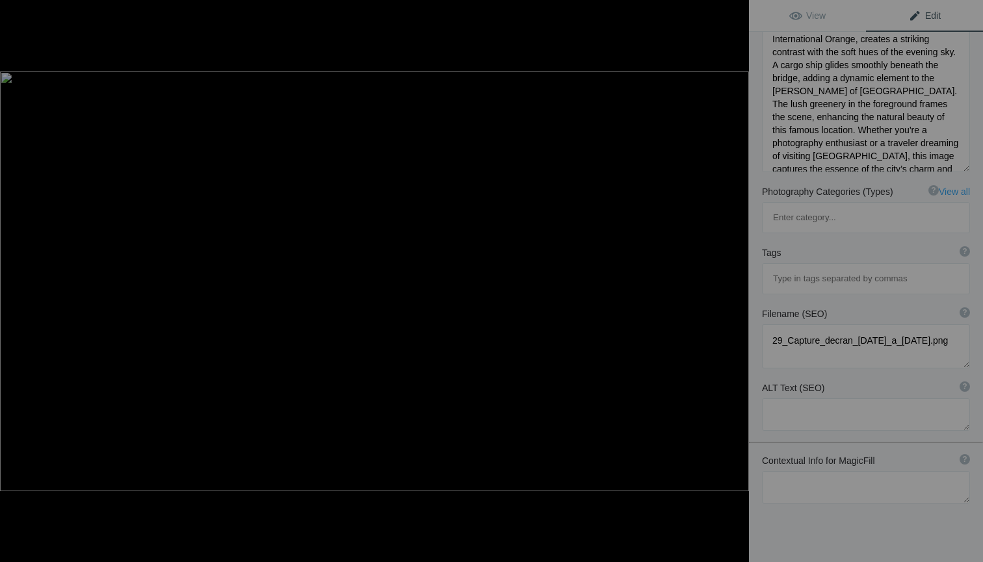
scroll to position [217, 0]
click at [809, 472] on textarea at bounding box center [866, 488] width 208 height 33
type textarea "Golden Gate Bridge"
click at [854, 484] on div "Title ? Photo title is one of the highest used Search Engine ranking criteria a…" at bounding box center [866, 252] width 234 height 745
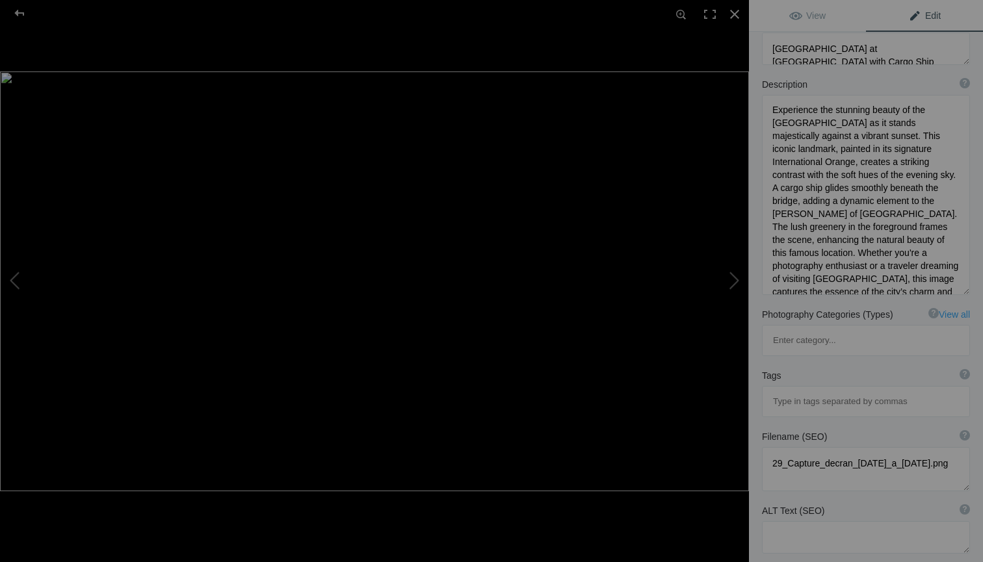
scroll to position [97, 0]
click at [825, 519] on textarea at bounding box center [866, 535] width 208 height 33
type textarea "Photo of a cargo ship passing underneath the Golden Gate Bridge at sunrise."
click at [917, 428] on div "Filename (SEO) ? Choose a clear, descriptive filename that accurately represent…" at bounding box center [866, 434] width 208 height 13
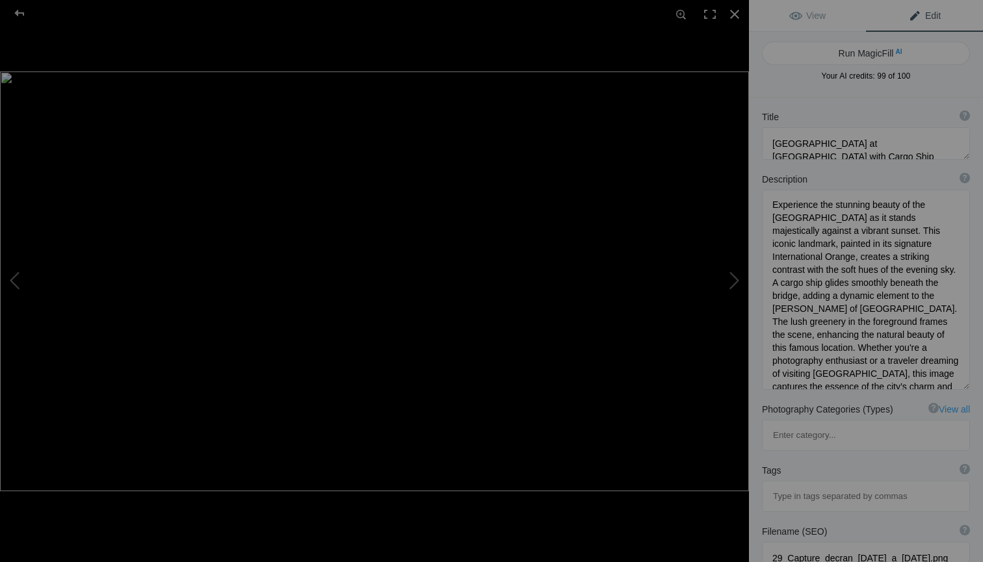
scroll to position [0, 0]
click at [802, 14] on span "View" at bounding box center [807, 15] width 36 height 10
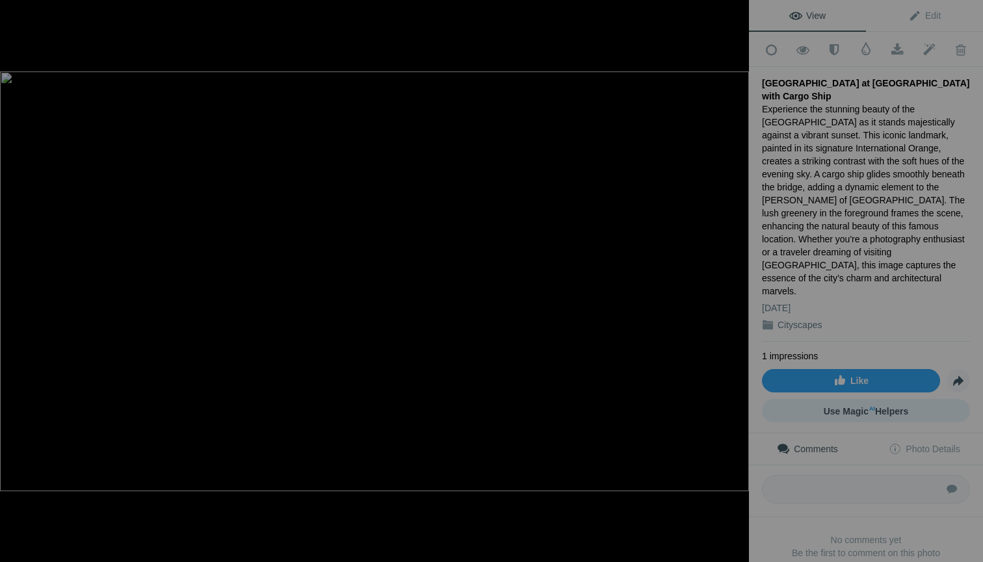
click at [894, 406] on span "Use Magic AI Helpers" at bounding box center [866, 411] width 85 height 10
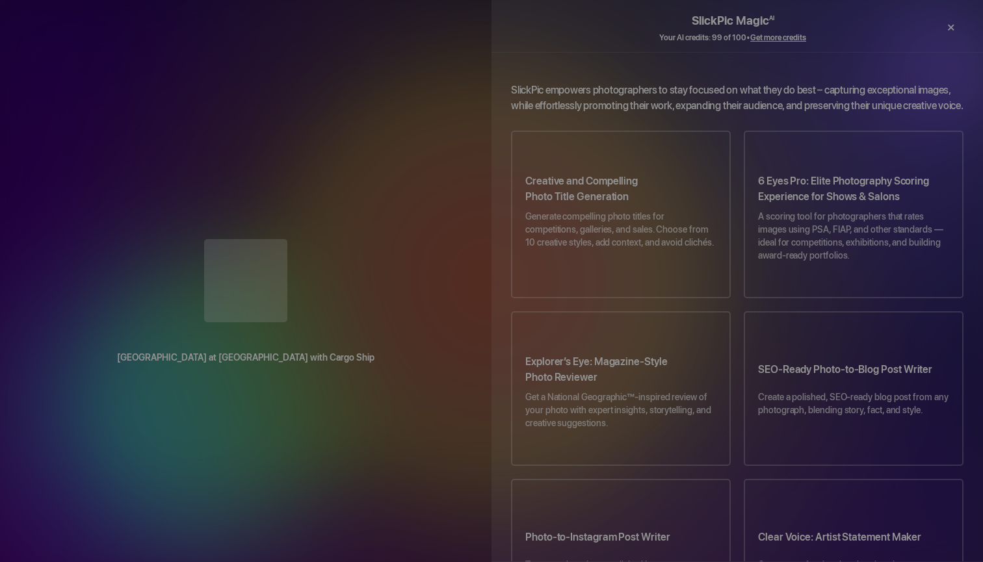
click at [948, 23] on div "×" at bounding box center [950, 27] width 39 height 26
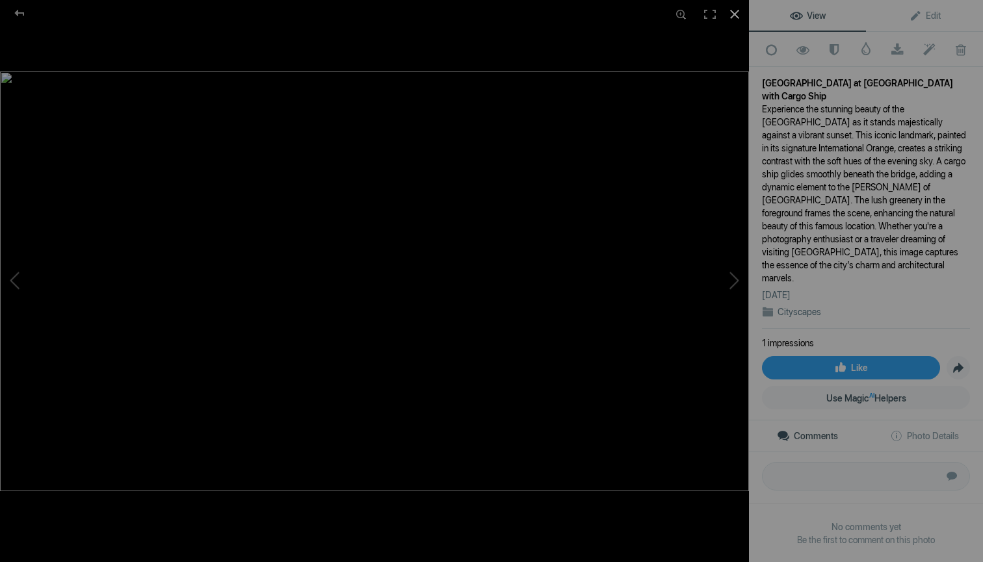
click at [735, 11] on div at bounding box center [734, 14] width 29 height 29
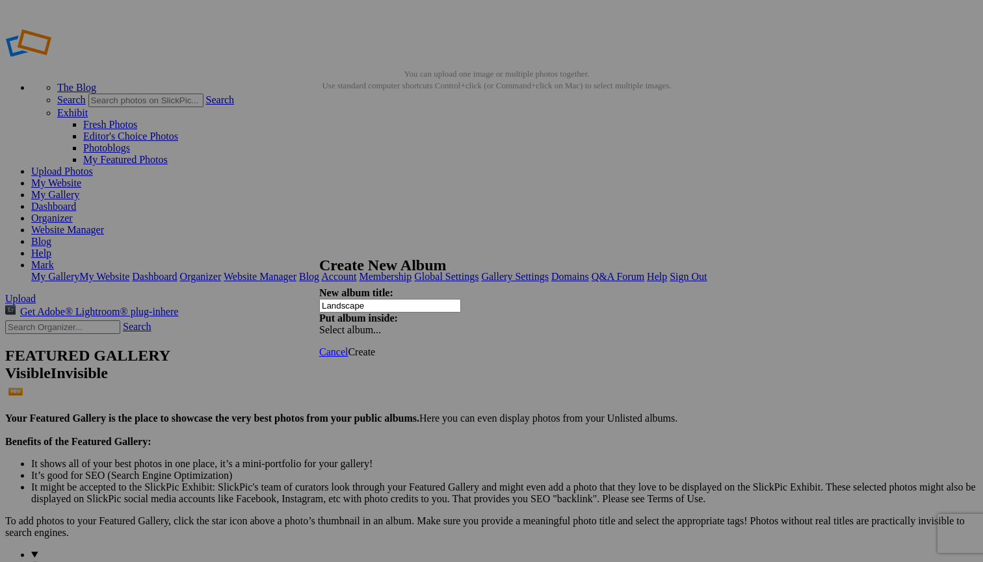
type input "Landscape"
click at [375, 346] on span "Create" at bounding box center [361, 351] width 27 height 11
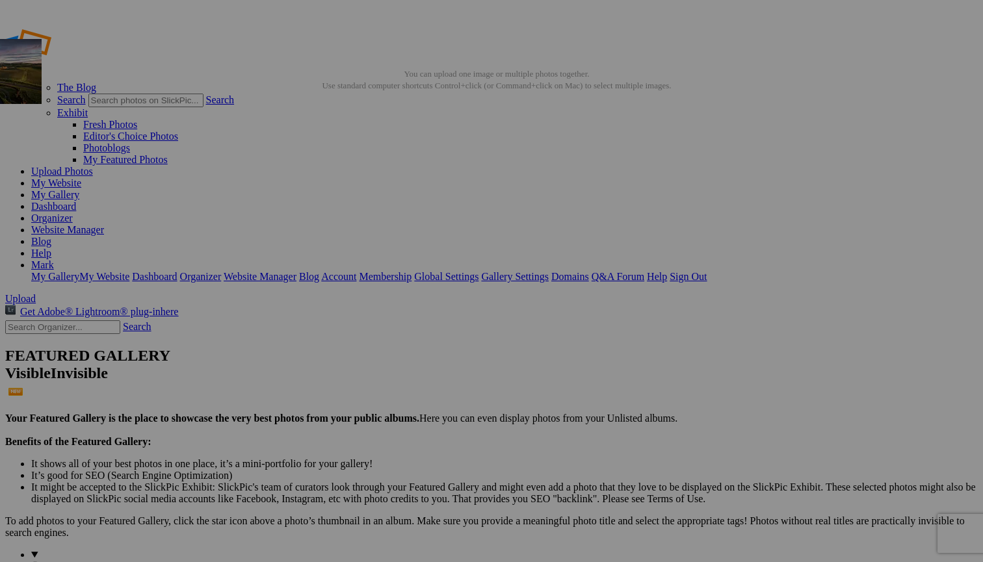
drag, startPoint x: 372, startPoint y: 365, endPoint x: 130, endPoint y: 130, distance: 337.4
drag, startPoint x: 475, startPoint y: 376, endPoint x: 117, endPoint y: 133, distance: 432.4
drag, startPoint x: 488, startPoint y: 377, endPoint x: 122, endPoint y: 127, distance: 443.4
drag, startPoint x: 479, startPoint y: 195, endPoint x: 86, endPoint y: 130, distance: 398.0
drag, startPoint x: 249, startPoint y: 369, endPoint x: 112, endPoint y: 131, distance: 274.9
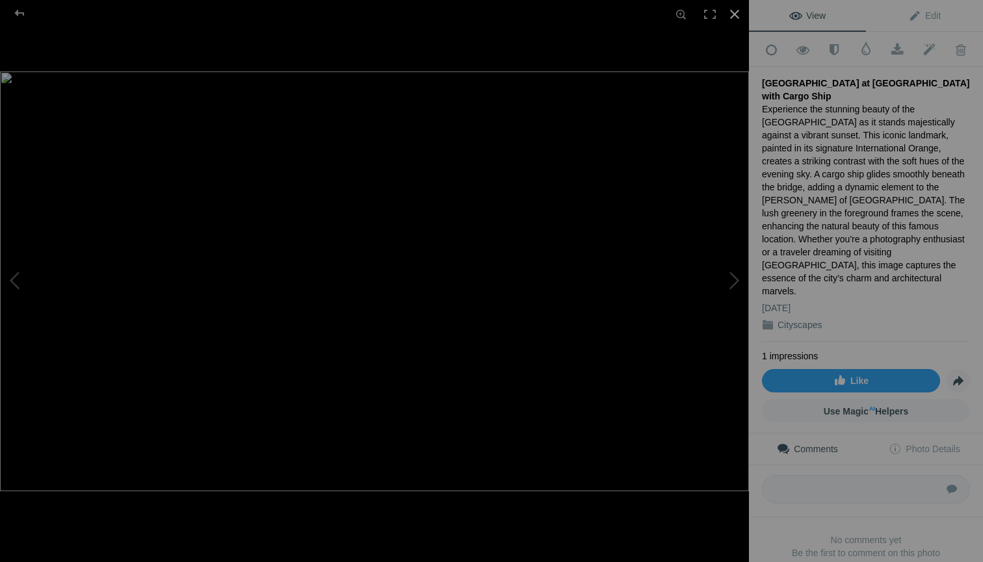
click at [733, 10] on div at bounding box center [734, 14] width 29 height 29
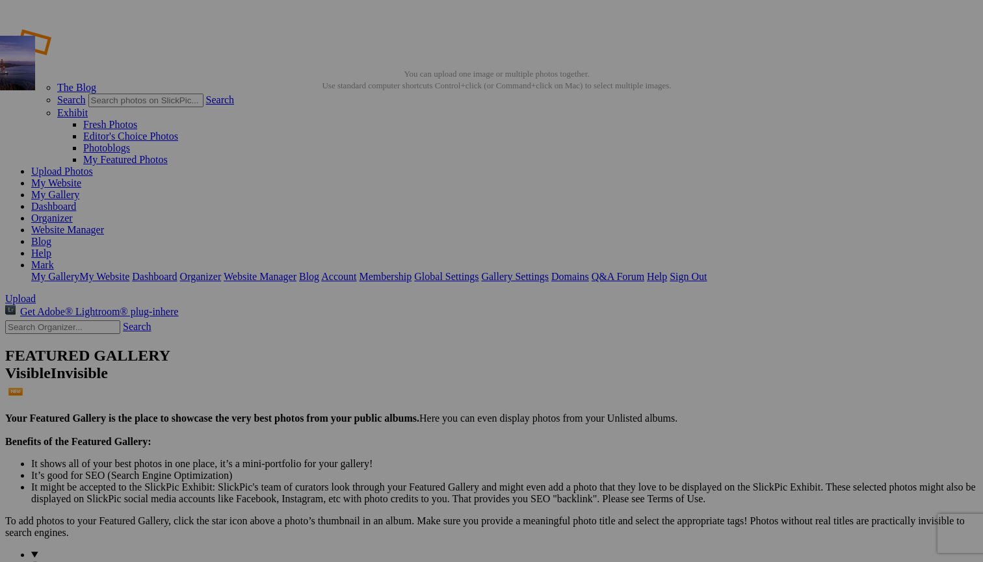
drag, startPoint x: 704, startPoint y: 192, endPoint x: 125, endPoint y: 129, distance: 582.6
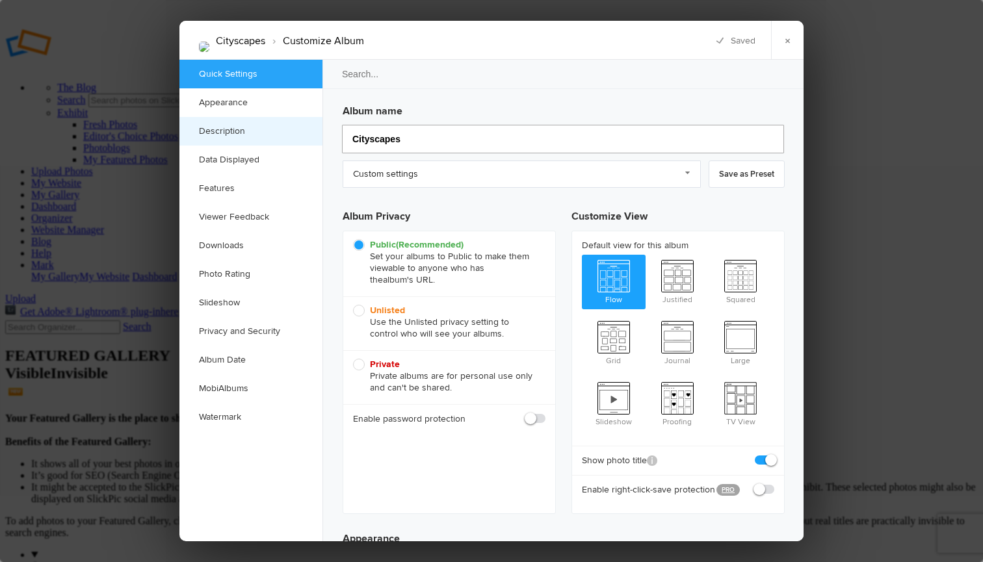
drag, startPoint x: 404, startPoint y: 137, endPoint x: 291, endPoint y: 140, distance: 112.5
click at [291, 140] on div "Quick Settings Appearance Description Data Displayed Features Viewer Feedback D…" at bounding box center [491, 301] width 624 height 482
type input "Skylin"
type input "Skyli"
type input "Skylines"
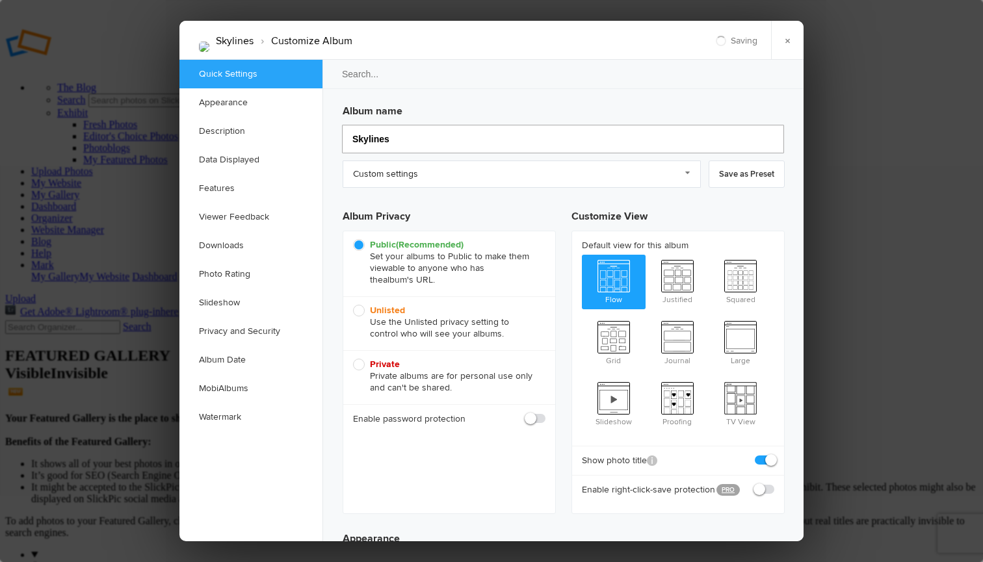
type input "Skylines"
click at [790, 39] on link "×" at bounding box center [787, 40] width 33 height 39
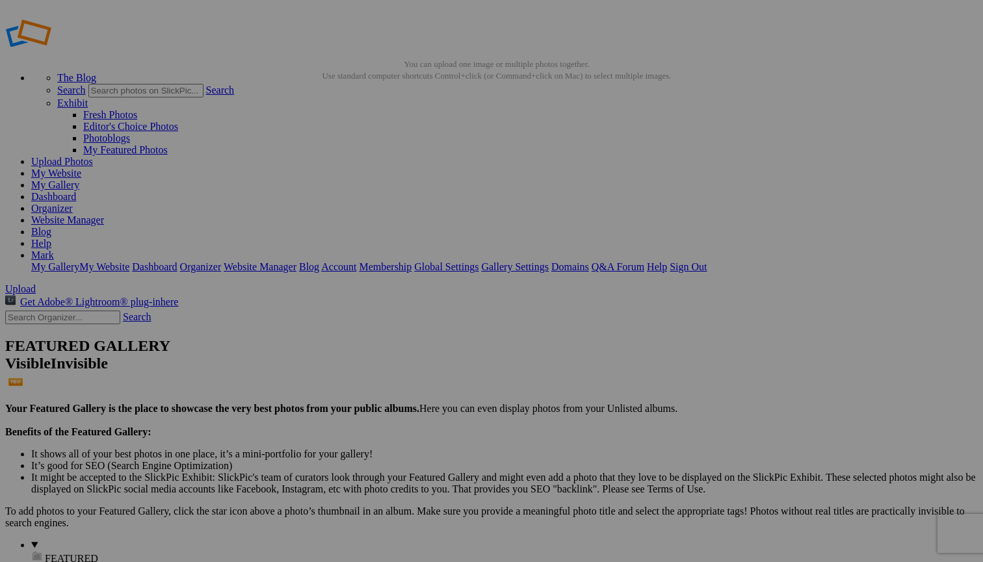
scroll to position [6, 0]
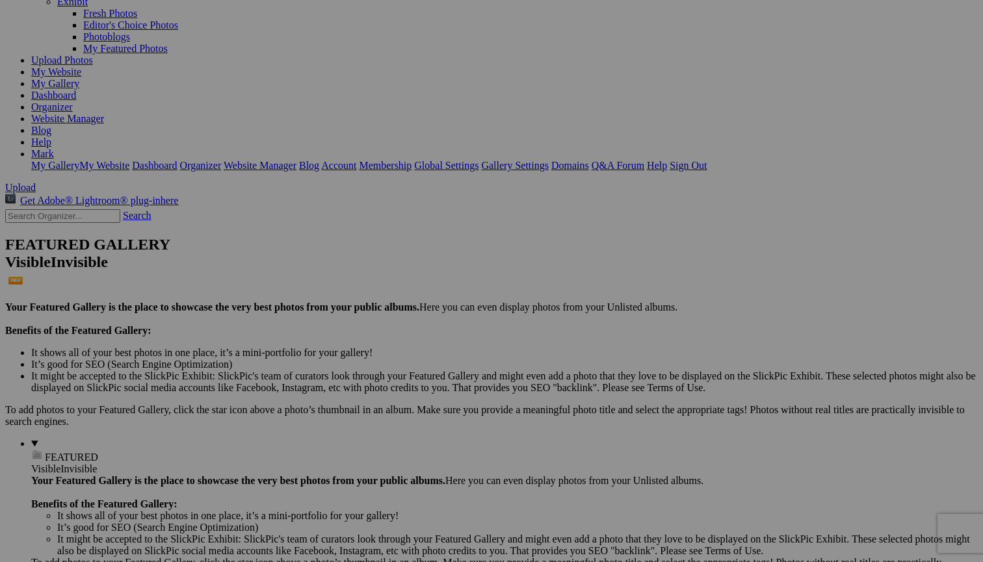
scroll to position [99, 0]
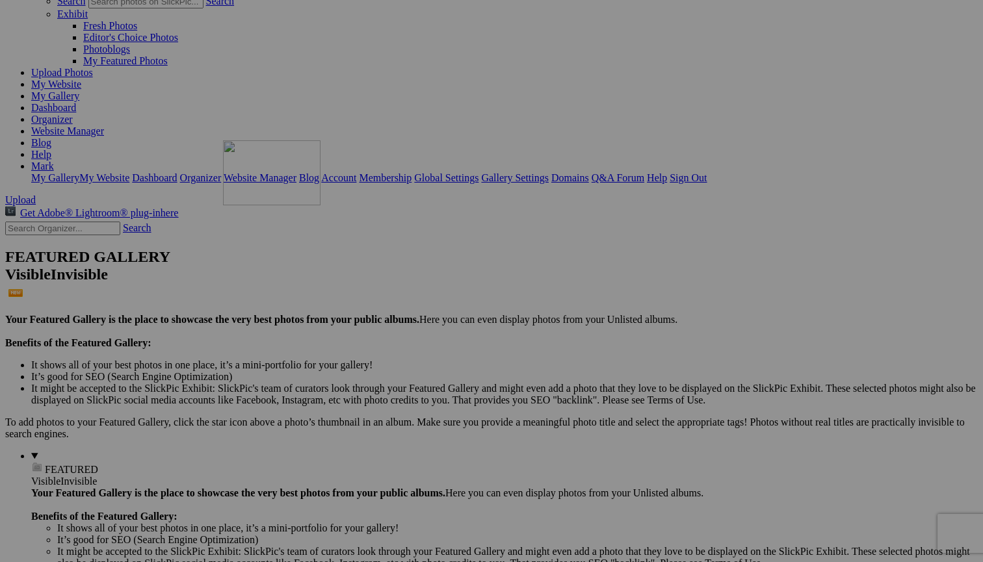
drag, startPoint x: 363, startPoint y: 119, endPoint x: 410, endPoint y: 253, distance: 141.9
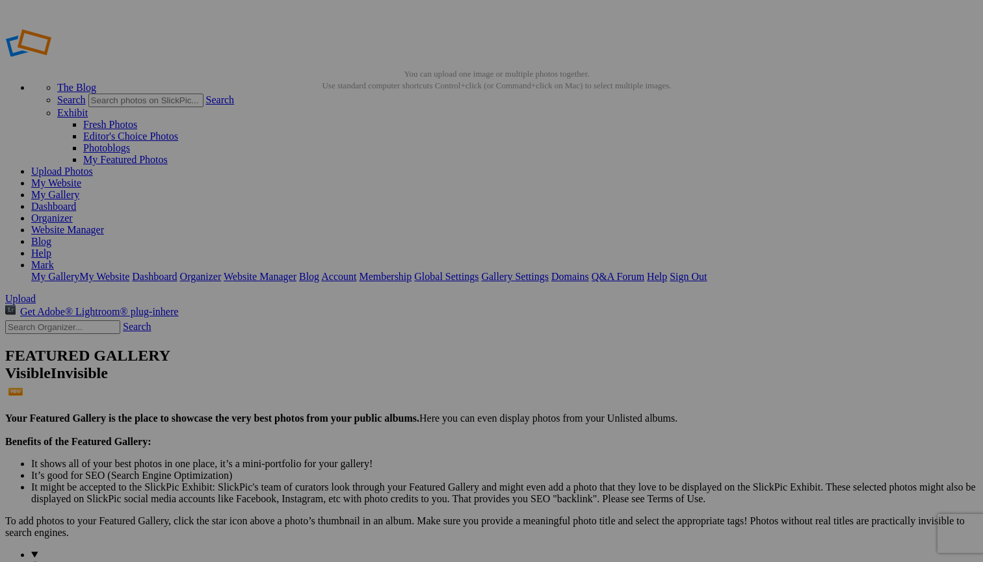
scroll to position [0, 0]
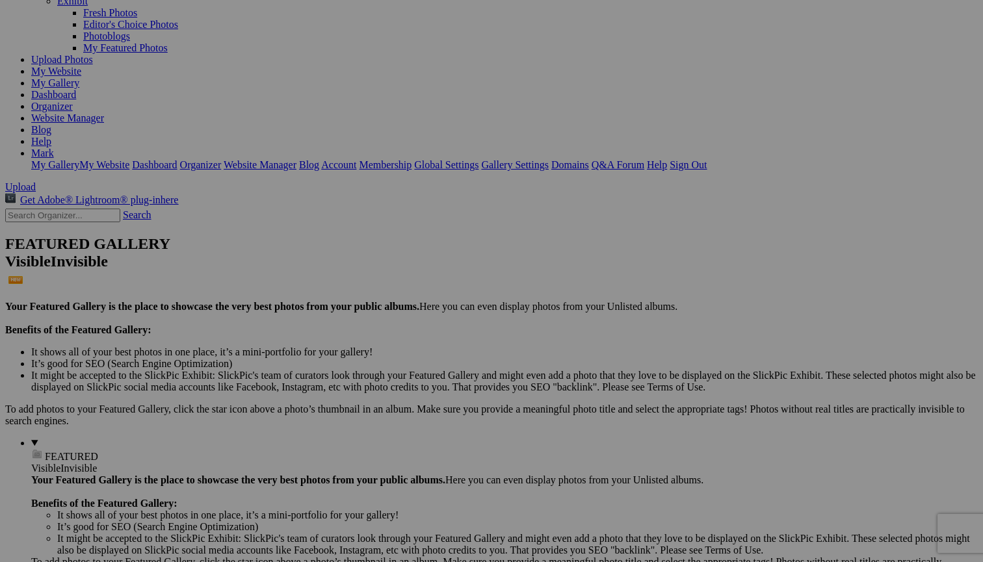
scroll to position [111, 0]
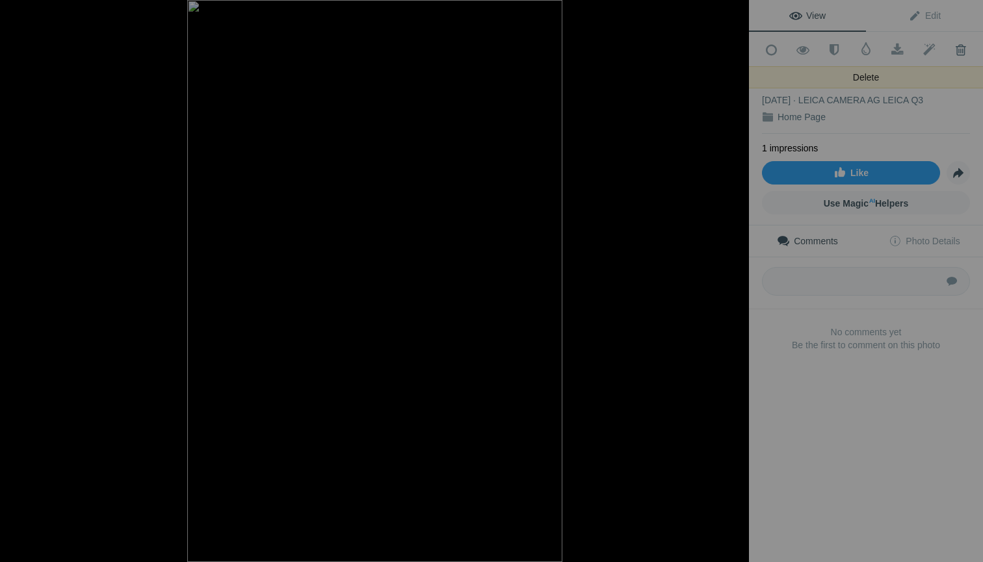
click at [963, 47] on span at bounding box center [961, 50] width 32 height 13
click at [960, 44] on span at bounding box center [961, 50] width 32 height 13
click at [930, 77] on div "32. Koala Hanging On-1010967-2x3 Print-3" at bounding box center [866, 83] width 208 height 13
drag, startPoint x: 955, startPoint y: 51, endPoint x: 941, endPoint y: 72, distance: 24.9
click at [941, 72] on div "Add to Quick Collection Remove from Quick Collection Hide from Public View Unhi…" at bounding box center [866, 213] width 234 height 363
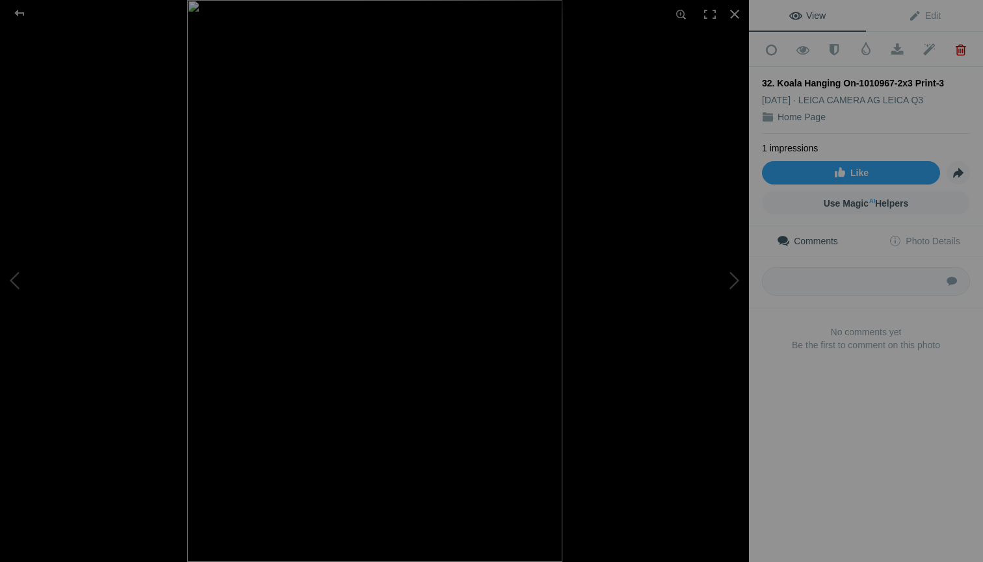
click at [941, 72] on div "32. Koala Hanging On-1010967-2x3 Print-3 Aug 31, 2025 LEICA CAMERA AG LEICA Q3 …" at bounding box center [866, 100] width 208 height 67
click at [900, 94] on div "LEICA CAMERA AG LEICA Q3" at bounding box center [860, 100] width 125 height 13
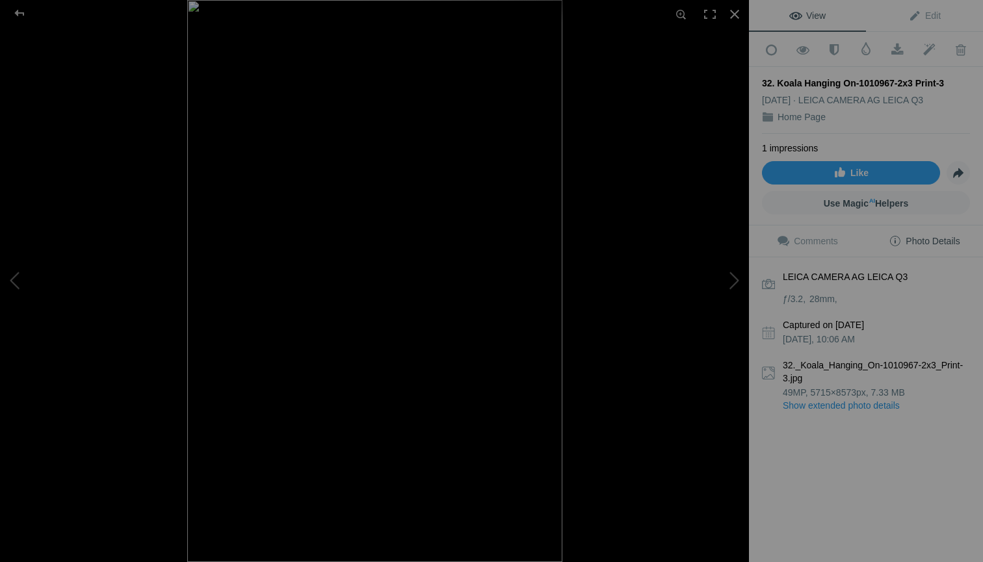
click at [904, 83] on div "32. Koala Hanging On-1010967-2x3 Print-3" at bounding box center [866, 83] width 208 height 13
click at [882, 81] on div "32. Koala Hanging On-1010967-2x3 Print-3" at bounding box center [866, 83] width 208 height 13
click at [960, 47] on span at bounding box center [961, 50] width 32 height 13
click at [932, 77] on div "32. Koala Hanging On-1010967-2x3 Print-3" at bounding box center [866, 83] width 208 height 13
click at [960, 47] on span at bounding box center [961, 50] width 32 height 13
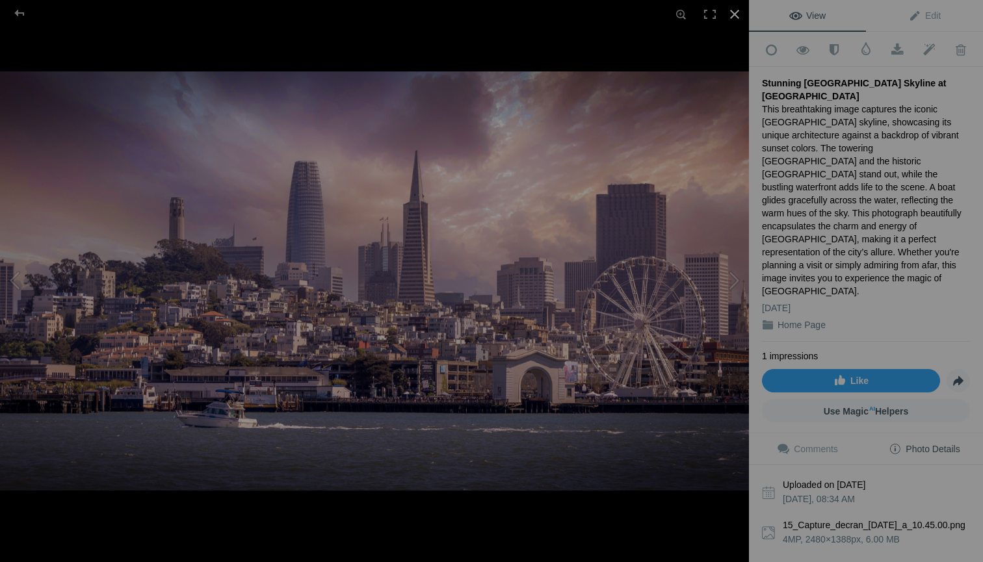
click at [730, 12] on div at bounding box center [734, 14] width 29 height 29
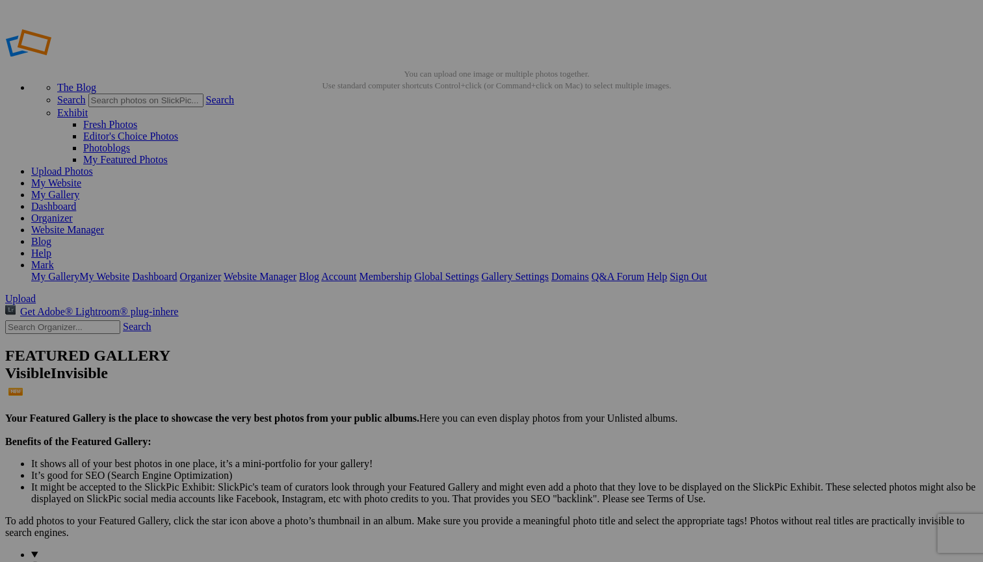
scroll to position [0, 0]
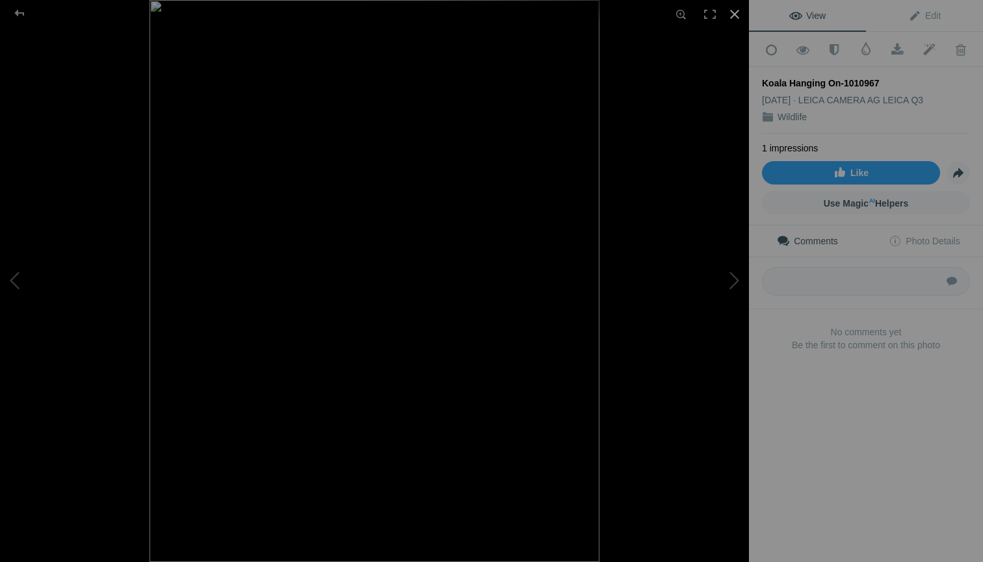
click at [735, 8] on div at bounding box center [734, 14] width 29 height 29
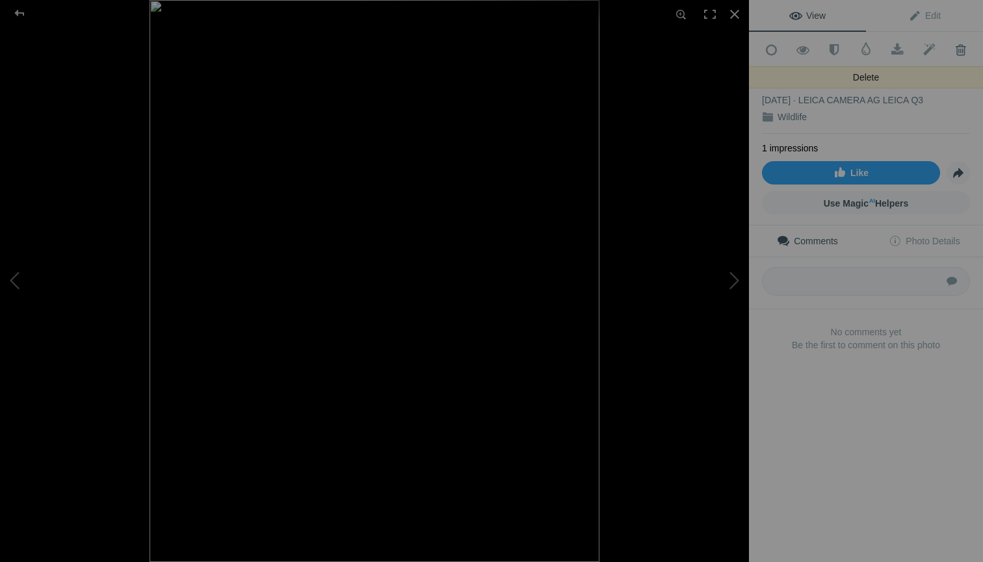
click at [963, 48] on span at bounding box center [961, 50] width 32 height 13
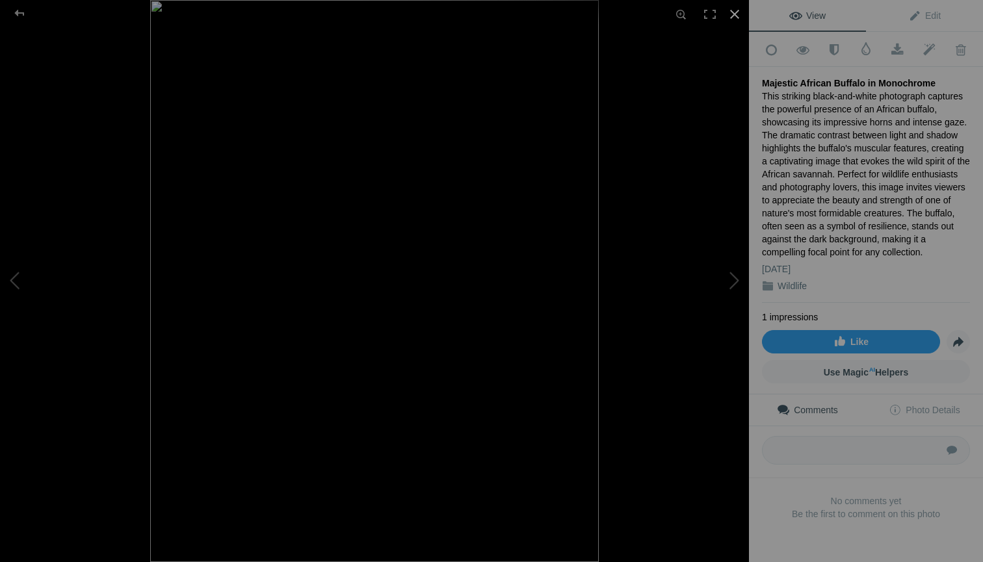
click at [736, 10] on div at bounding box center [734, 14] width 29 height 29
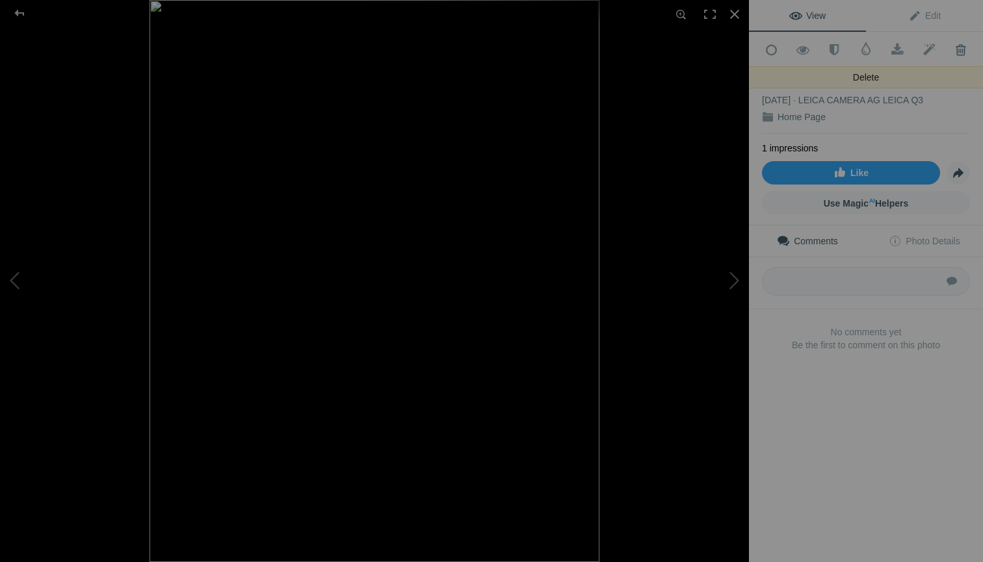
click at [961, 49] on span at bounding box center [961, 50] width 32 height 13
click at [961, 48] on span at bounding box center [961, 50] width 32 height 13
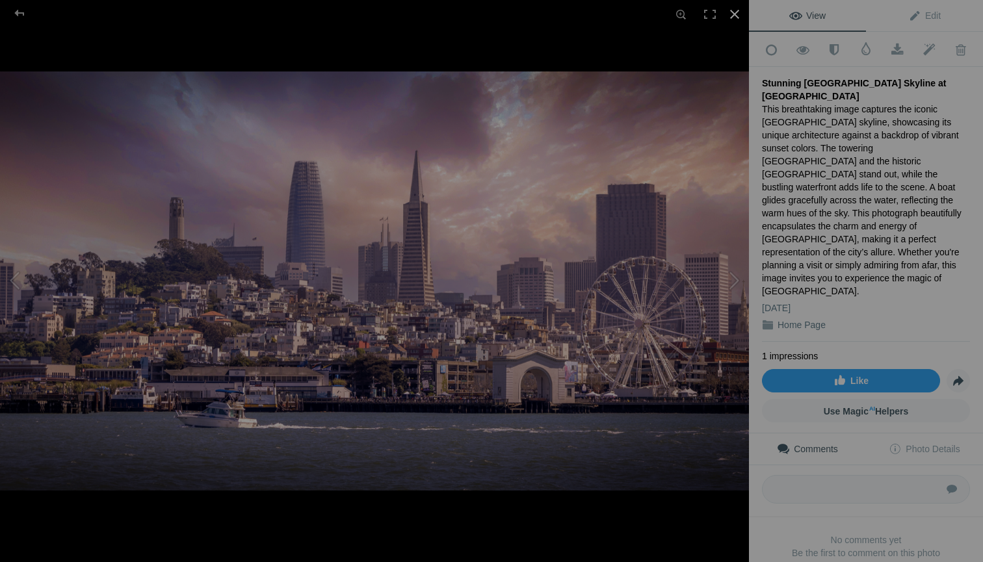
click at [736, 11] on div at bounding box center [734, 14] width 29 height 29
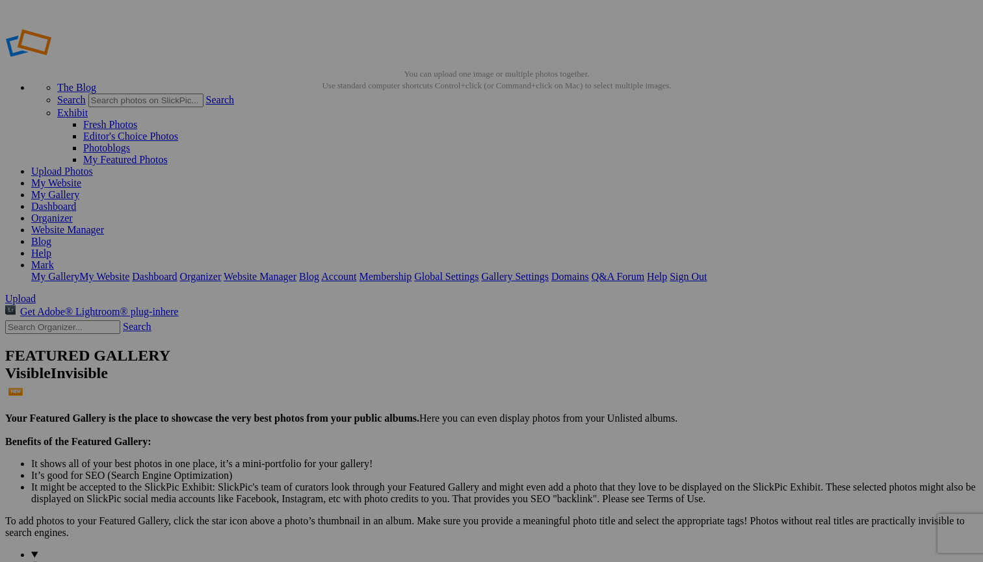
click at [81, 177] on link "My Website" at bounding box center [56, 182] width 50 height 11
